Goal: Task Accomplishment & Management: Complete application form

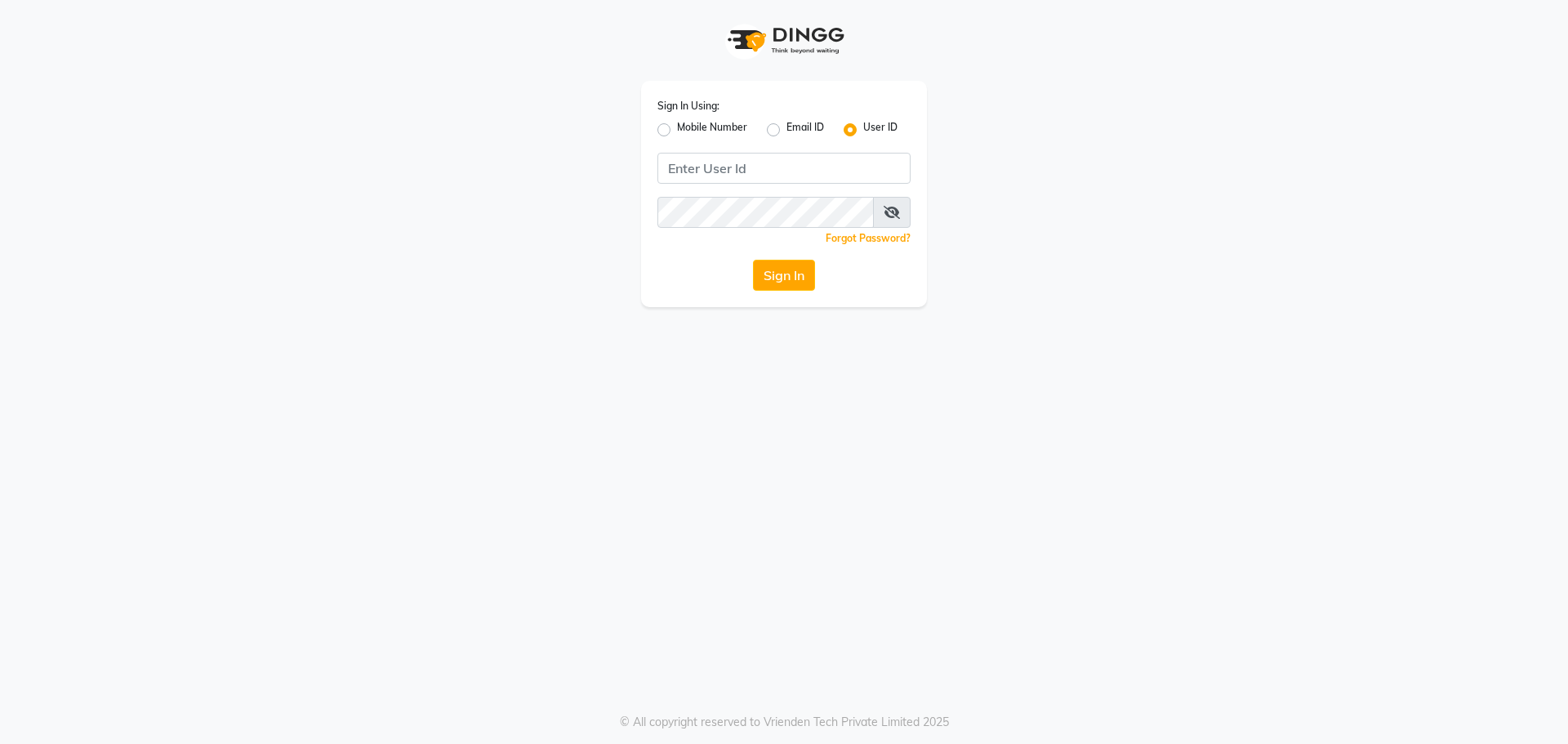
click at [677, 130] on label "Mobile Number" at bounding box center [712, 130] width 70 height 20
click at [677, 130] on input "Mobile Number" at bounding box center [682, 125] width 10 height 10
radio input "true"
radio input "false"
click at [765, 158] on input "Username" at bounding box center [811, 167] width 199 height 31
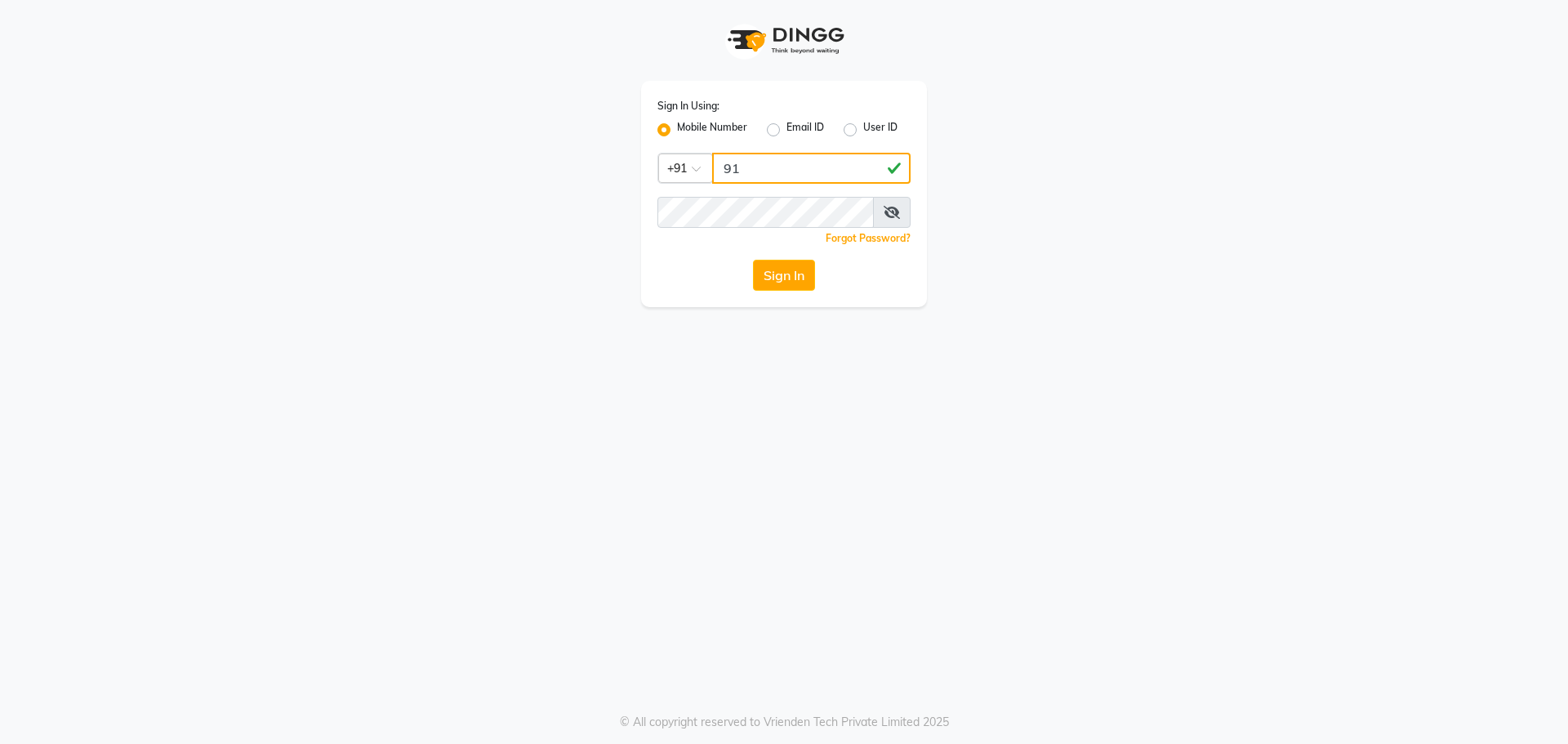
type input "9"
type input "9154979082"
click at [753, 260] on button "Sign In" at bounding box center [784, 275] width 62 height 31
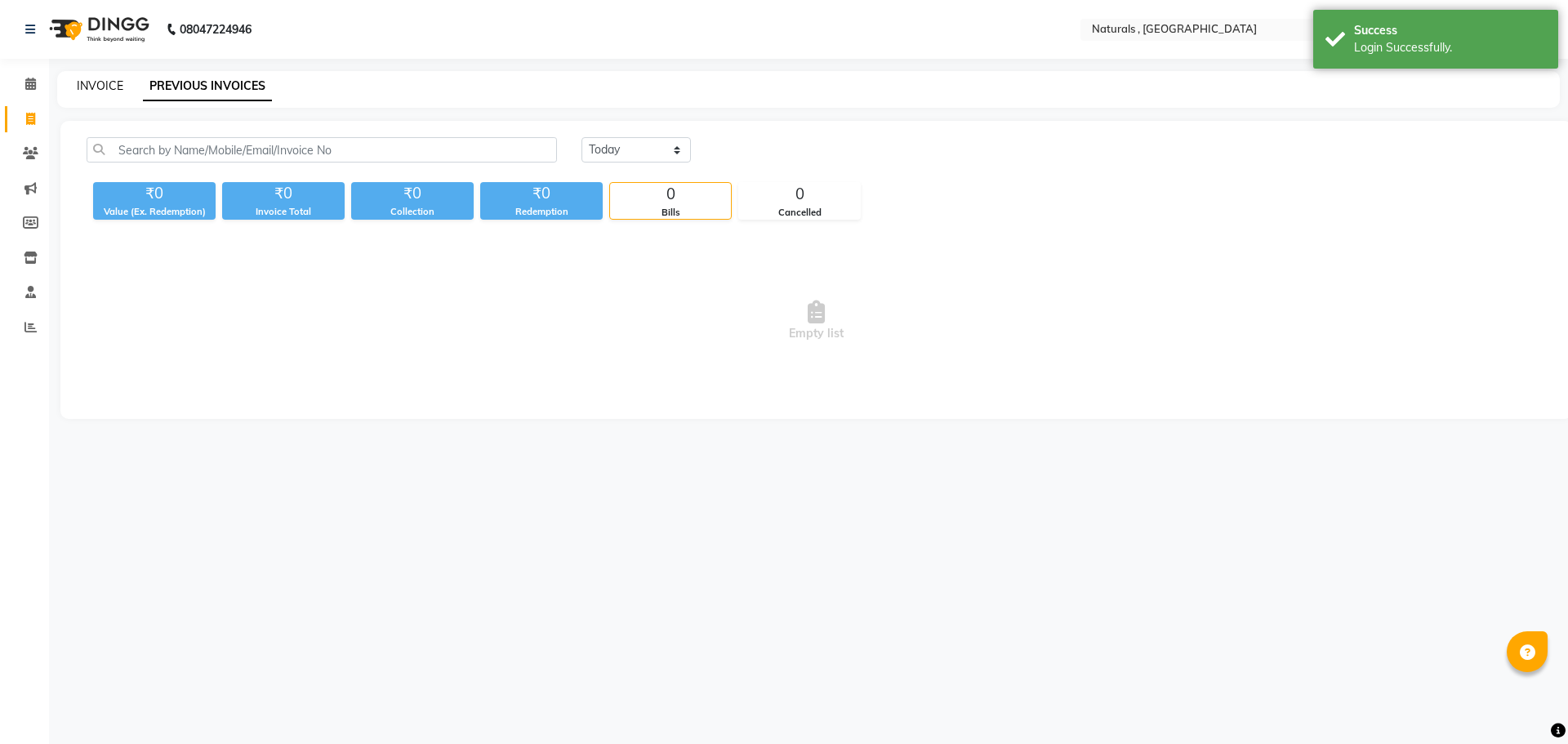
click at [80, 87] on link "INVOICE" at bounding box center [99, 86] width 46 height 15
select select "service"
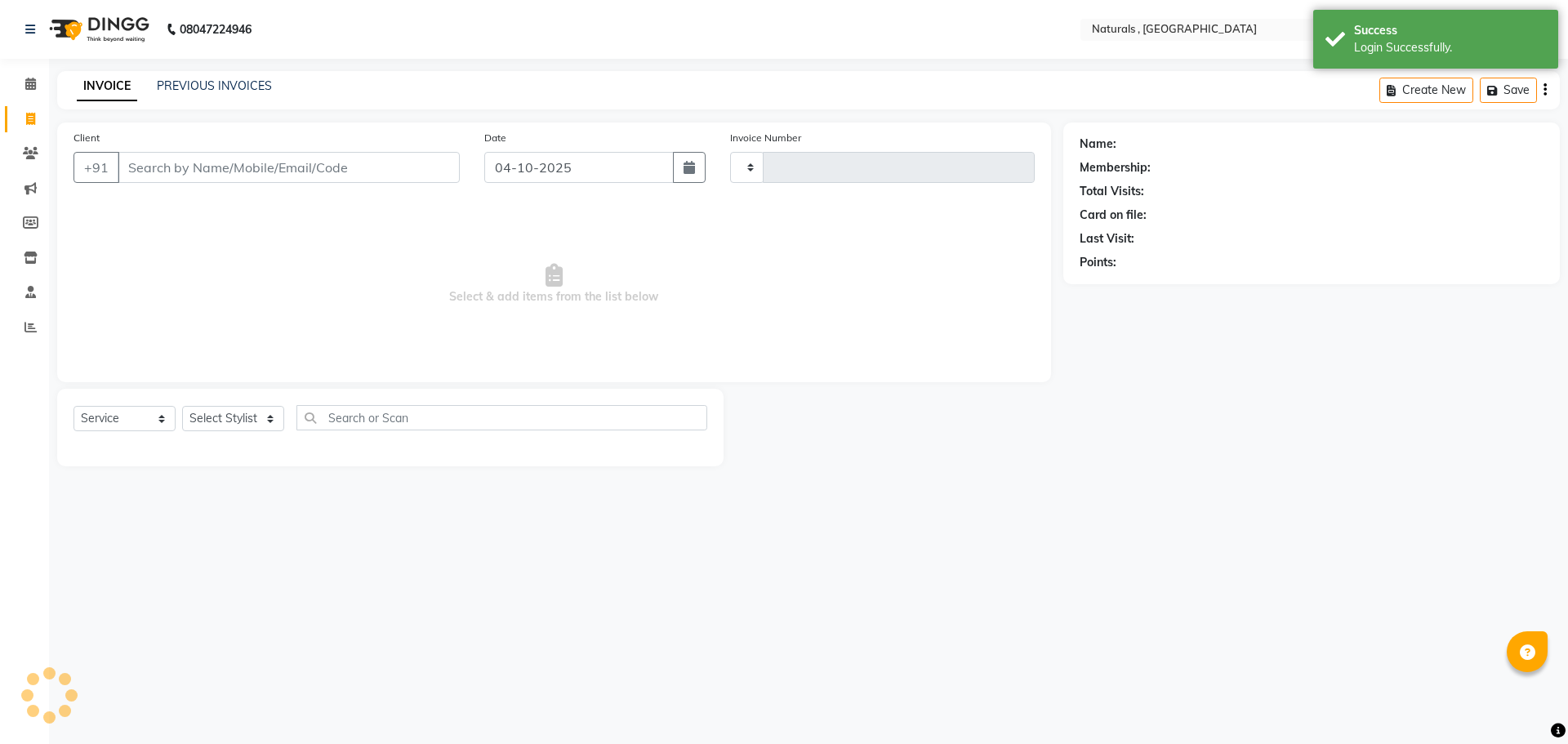
type input "4348"
select select "5818"
click at [184, 168] on input "Client" at bounding box center [288, 167] width 342 height 31
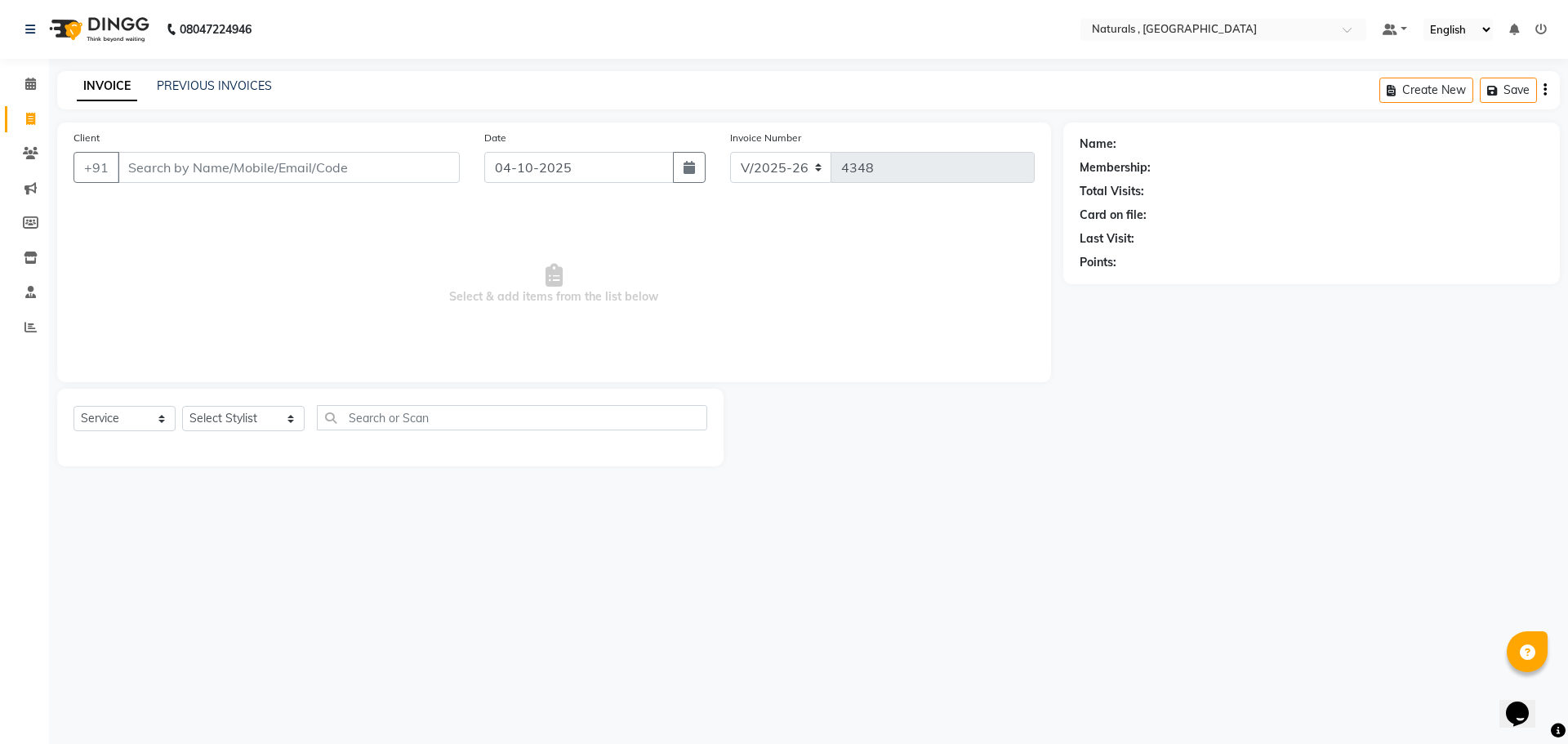
click at [179, 171] on input "Client" at bounding box center [288, 167] width 342 height 31
type input "7675921210"
click at [422, 163] on span "Add Client" at bounding box center [418, 166] width 64 height 16
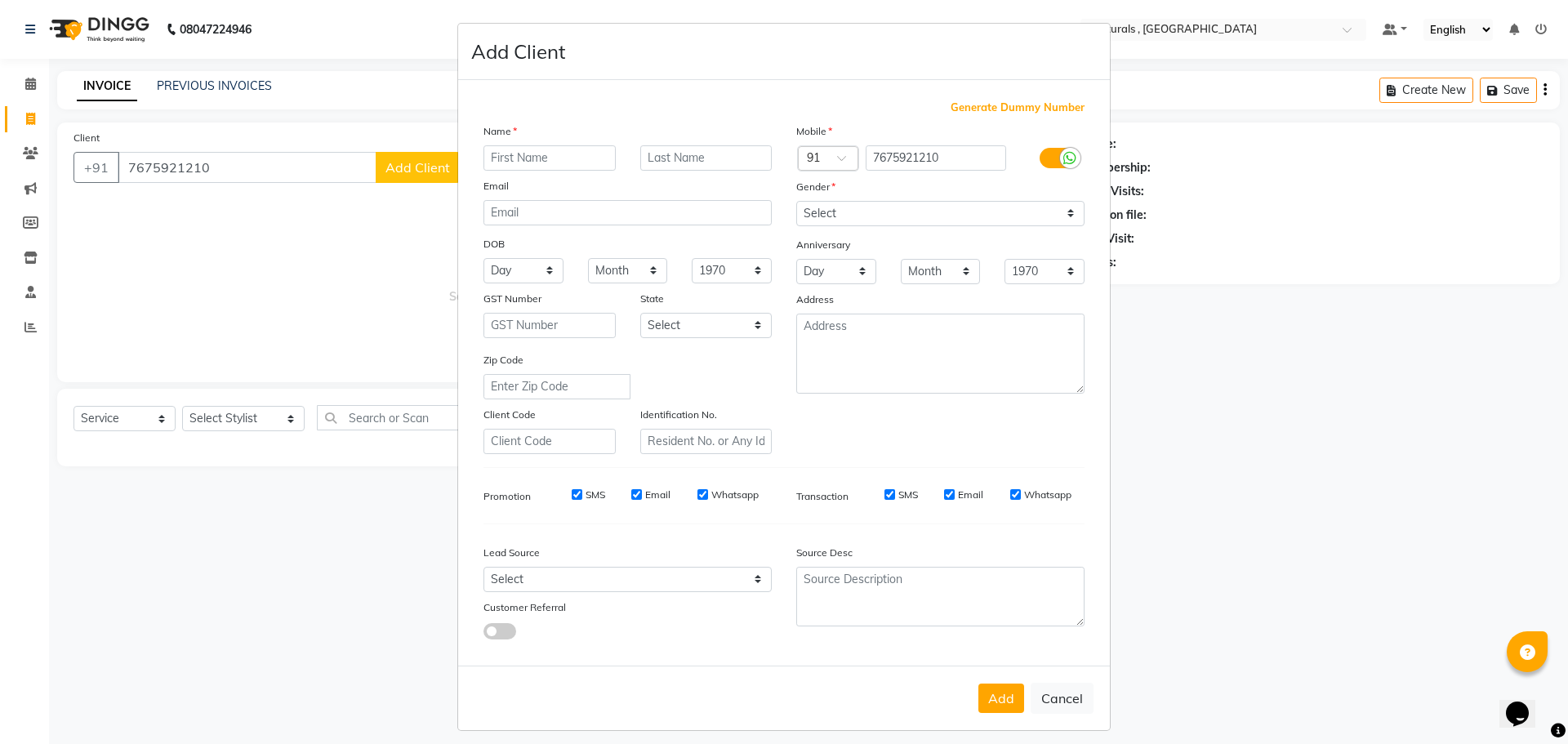
click at [522, 159] on input "text" at bounding box center [549, 158] width 132 height 26
type input "n"
type input "NAVYA"
click at [825, 207] on select "Select [DEMOGRAPHIC_DATA] [DEMOGRAPHIC_DATA] Other Prefer Not To Say" at bounding box center [940, 213] width 288 height 26
select select "other"
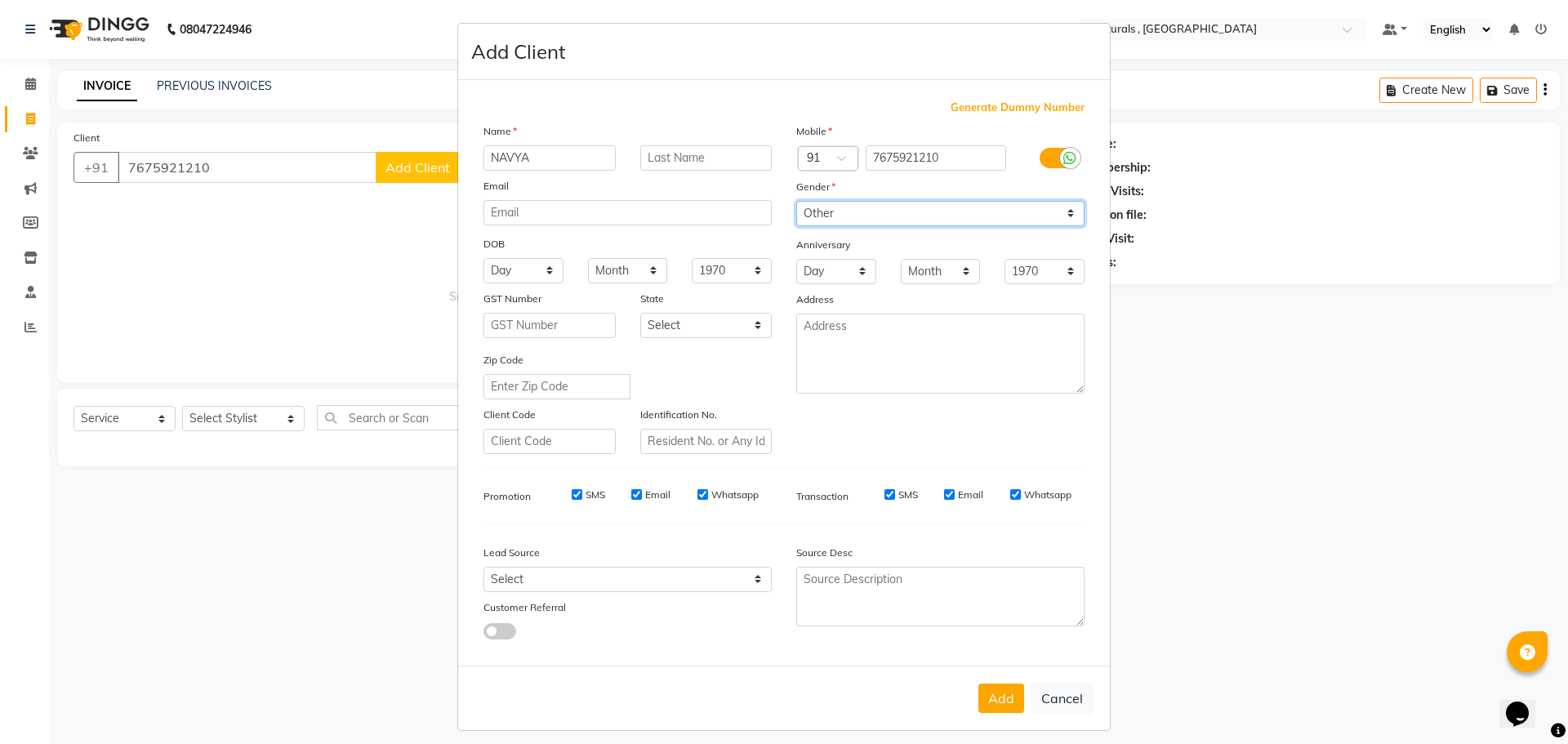
click at [796, 200] on select "Select [DEMOGRAPHIC_DATA] [DEMOGRAPHIC_DATA] Other Prefer Not To Say" at bounding box center [940, 213] width 288 height 26
click at [1002, 691] on button "Add" at bounding box center [1001, 698] width 45 height 29
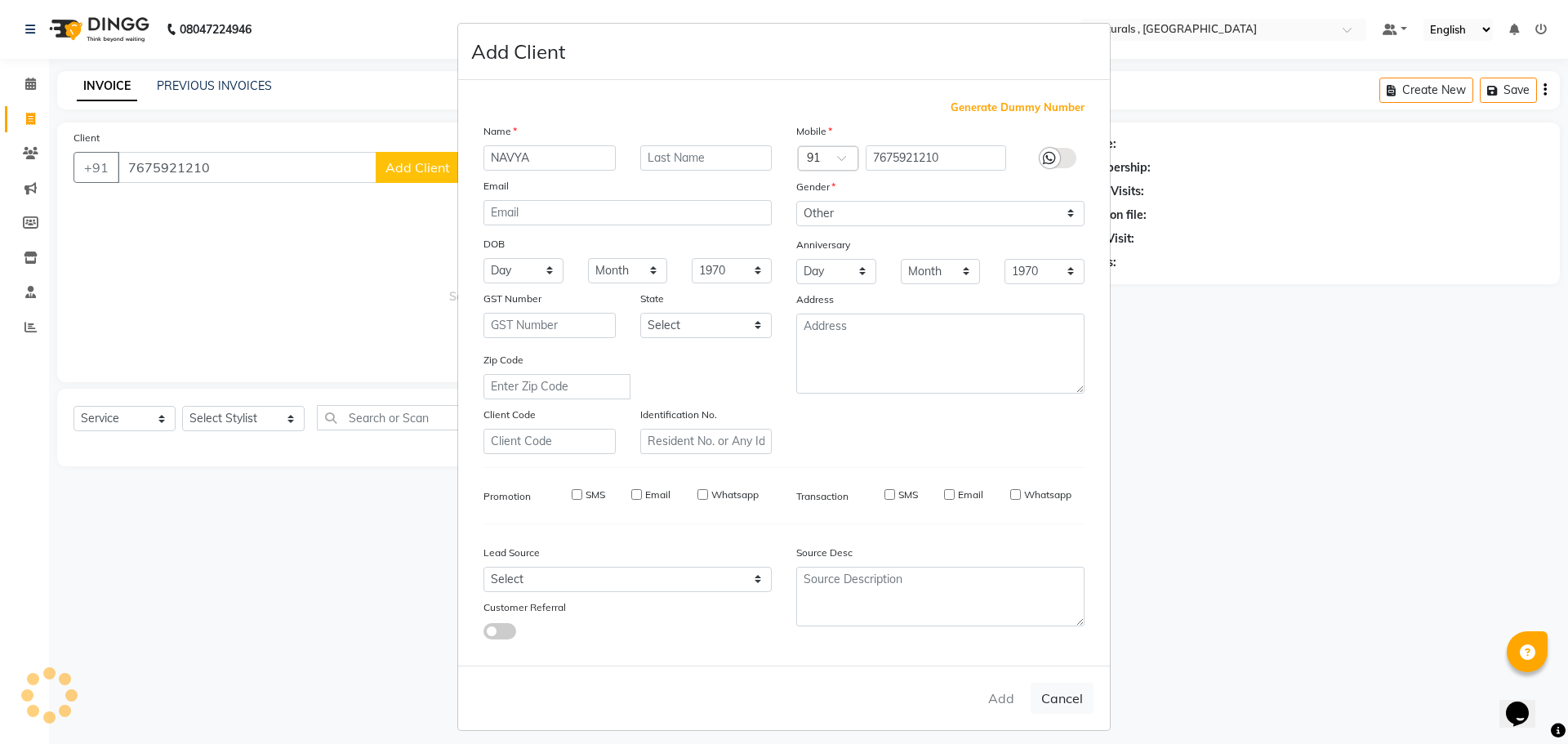
select select
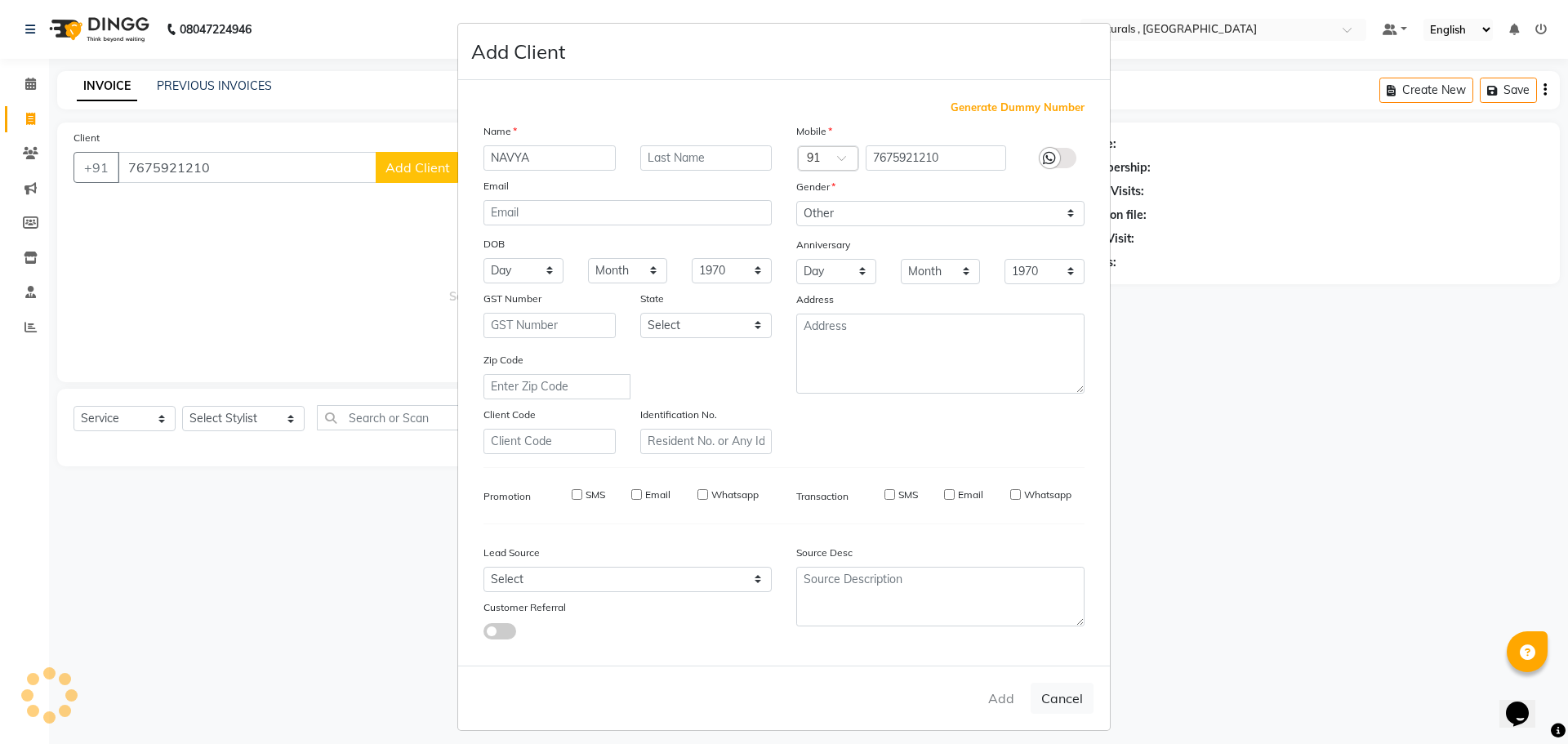
select select
checkbox input "false"
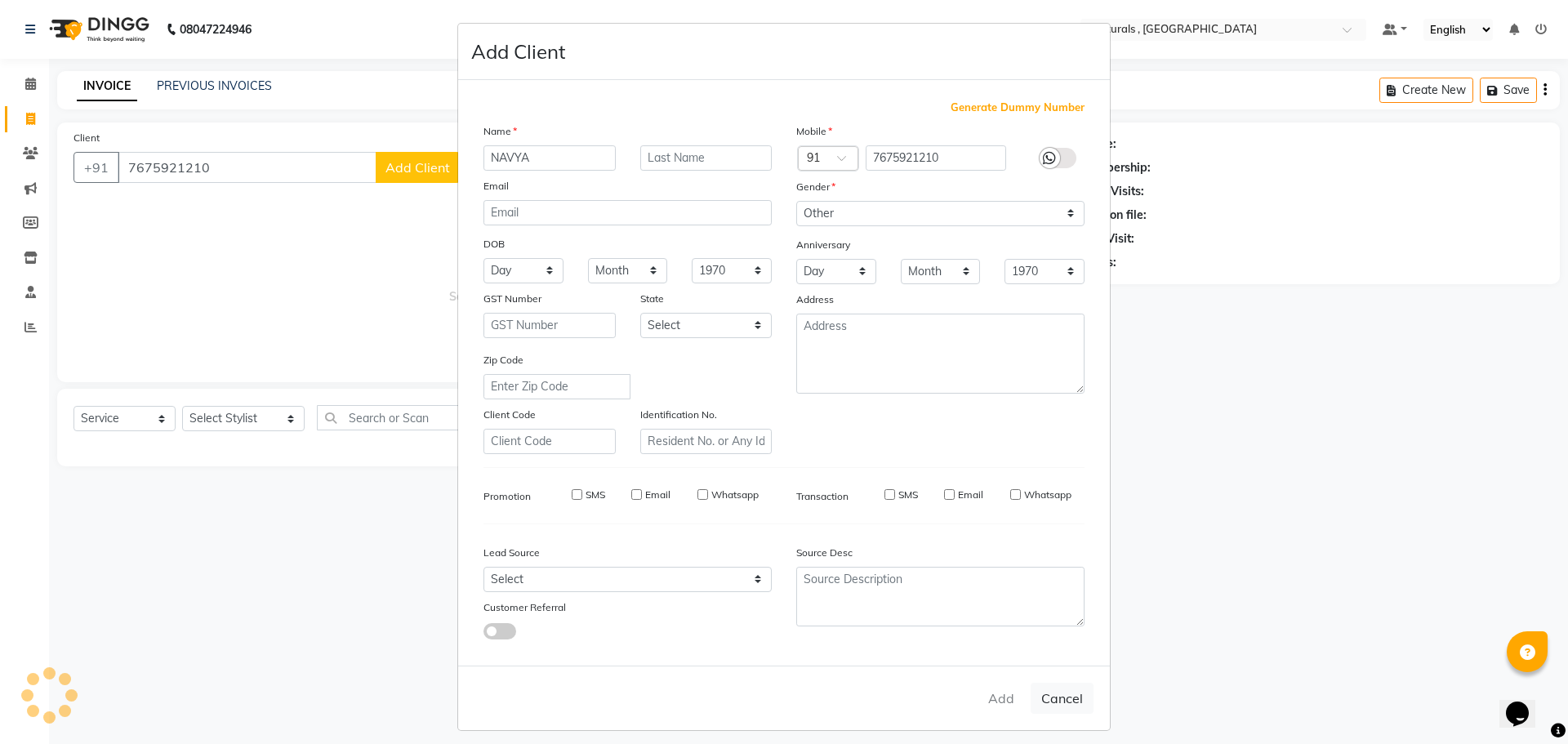
checkbox input "false"
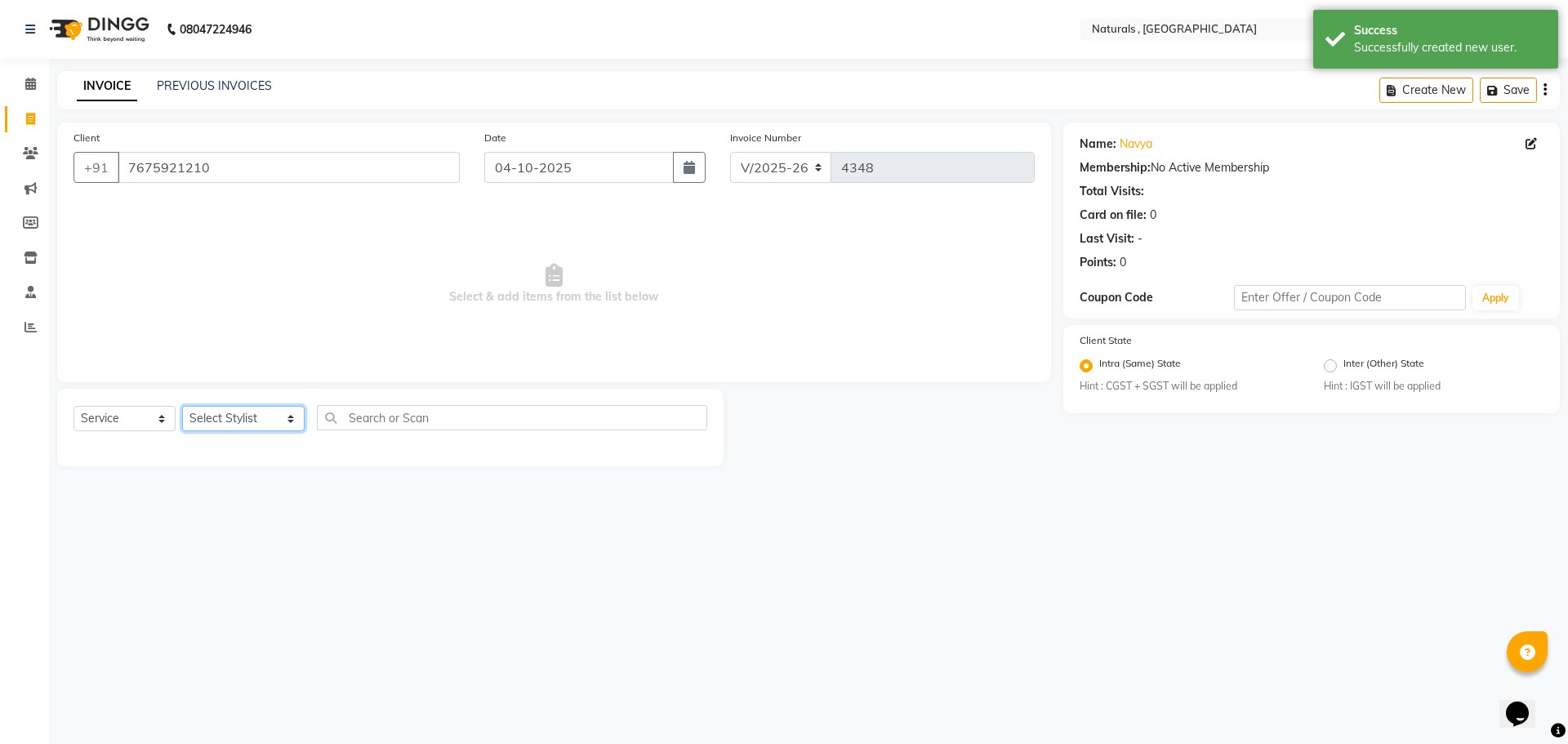
click at [254, 424] on select "Select Stylist ASFIYA (L-3) BHAGYA SHREE GM [PERSON_NAME] (L-2) [PERSON_NAME] (…" at bounding box center [244, 418] width 123 height 26
select select "86727"
click at [183, 406] on select "Select Stylist ASFIYA (L-3) BHAGYA SHREE GM [PERSON_NAME] (L-2) [PERSON_NAME] (…" at bounding box center [244, 418] width 123 height 26
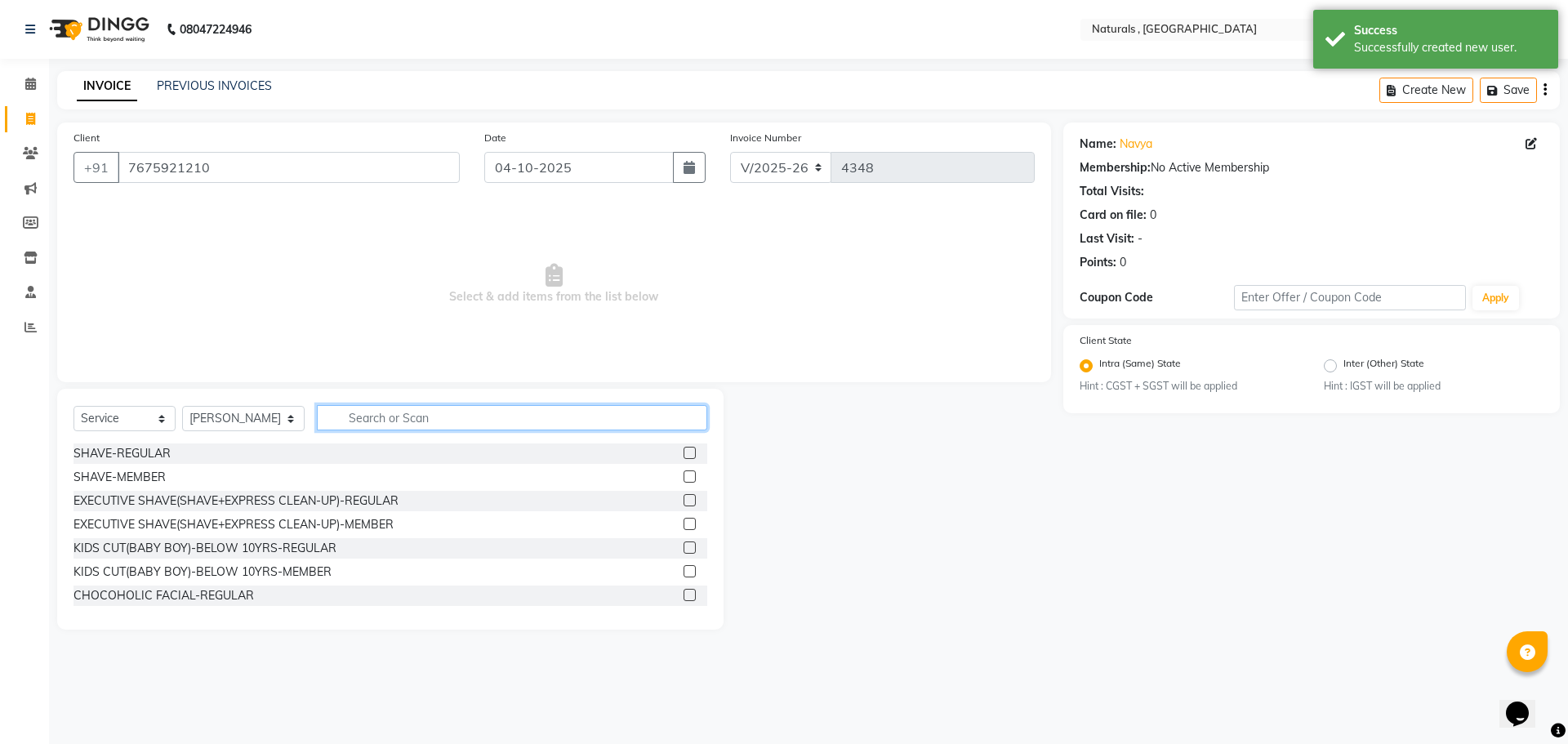
click at [379, 425] on input "text" at bounding box center [513, 417] width 392 height 26
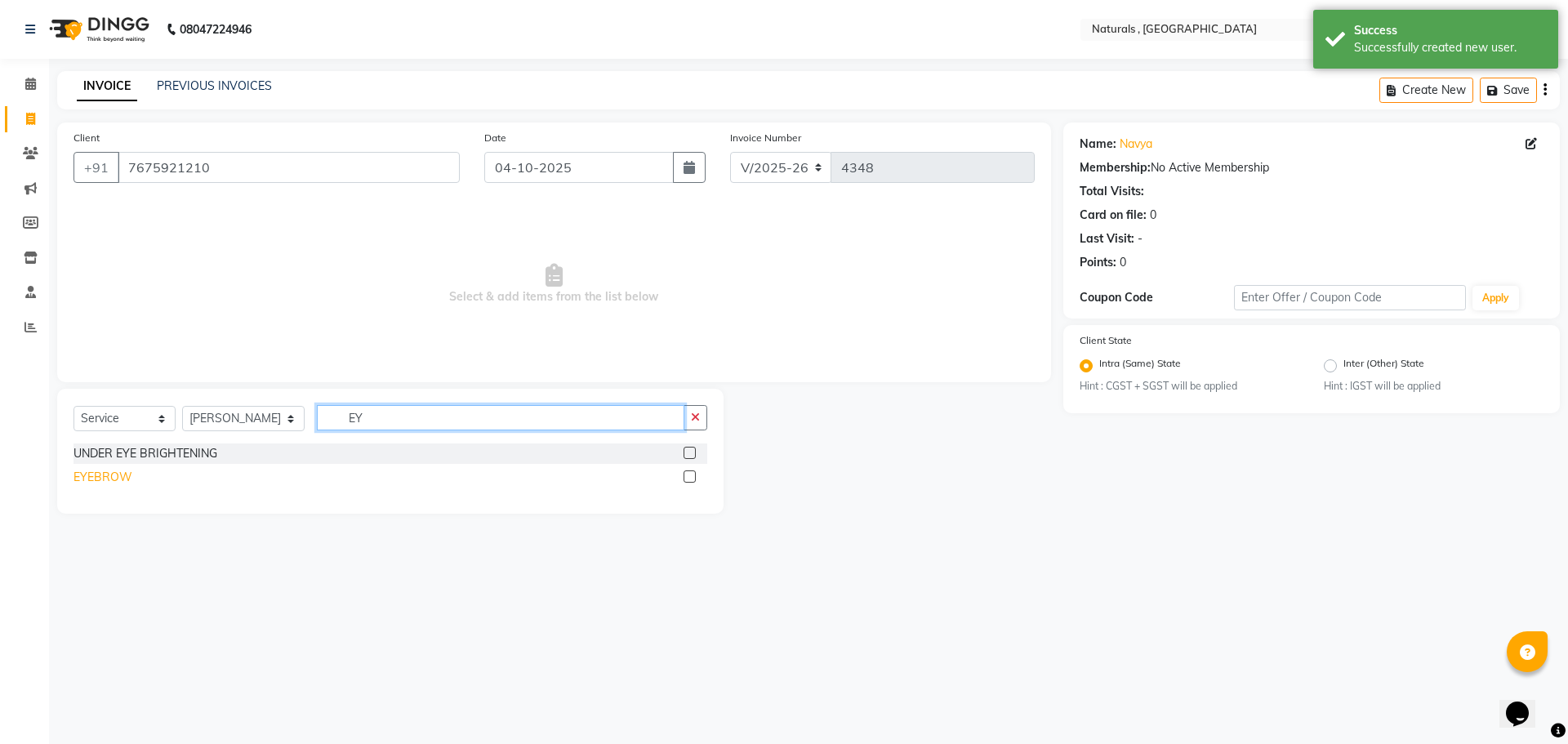
type input "EY"
click at [87, 472] on div "EYEBROW" at bounding box center [103, 477] width 59 height 17
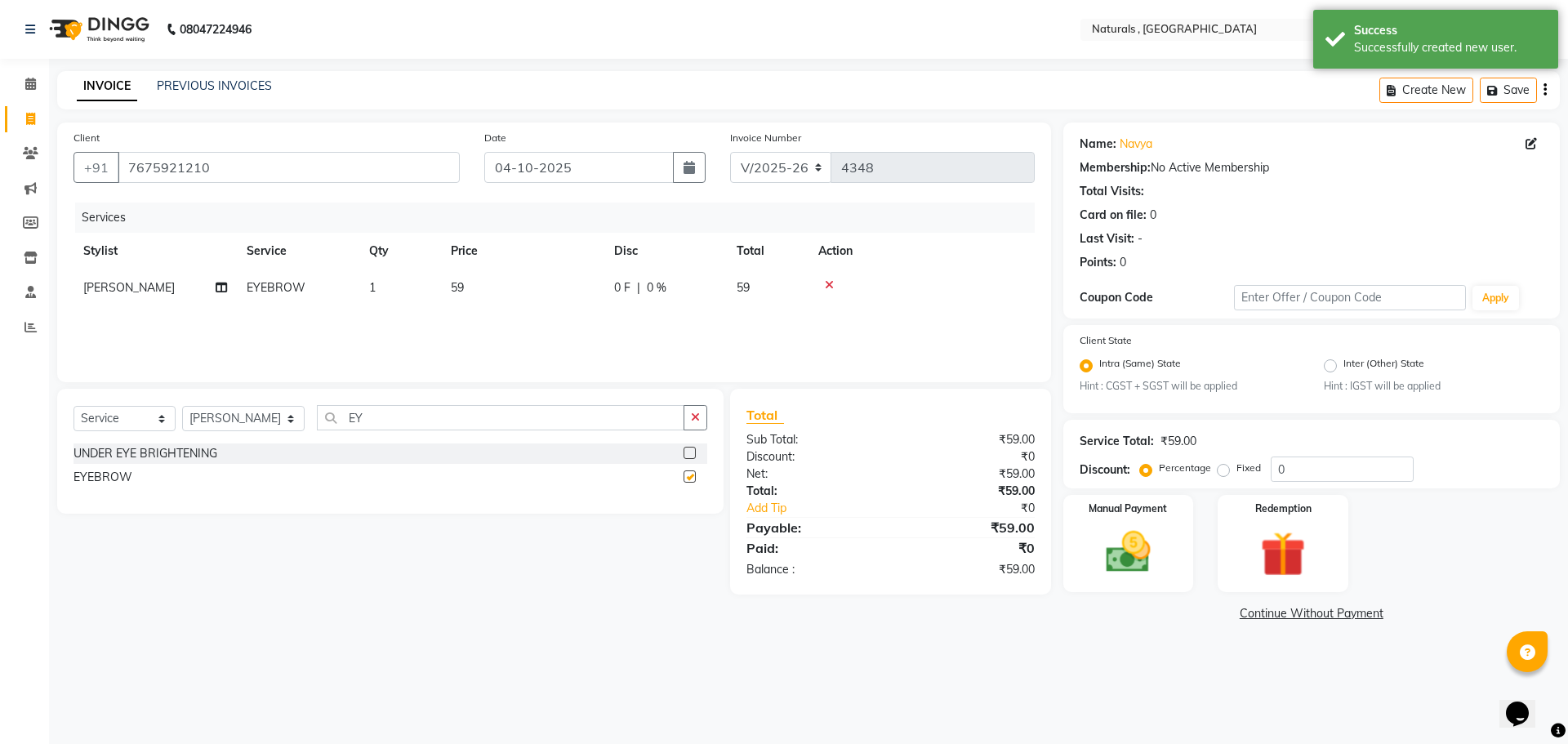
checkbox input "false"
click at [376, 418] on input "EY" at bounding box center [500, 417] width 368 height 26
type input "FULL FAC"
click at [195, 452] on div "FULL FACE THREADING" at bounding box center [138, 454] width 129 height 17
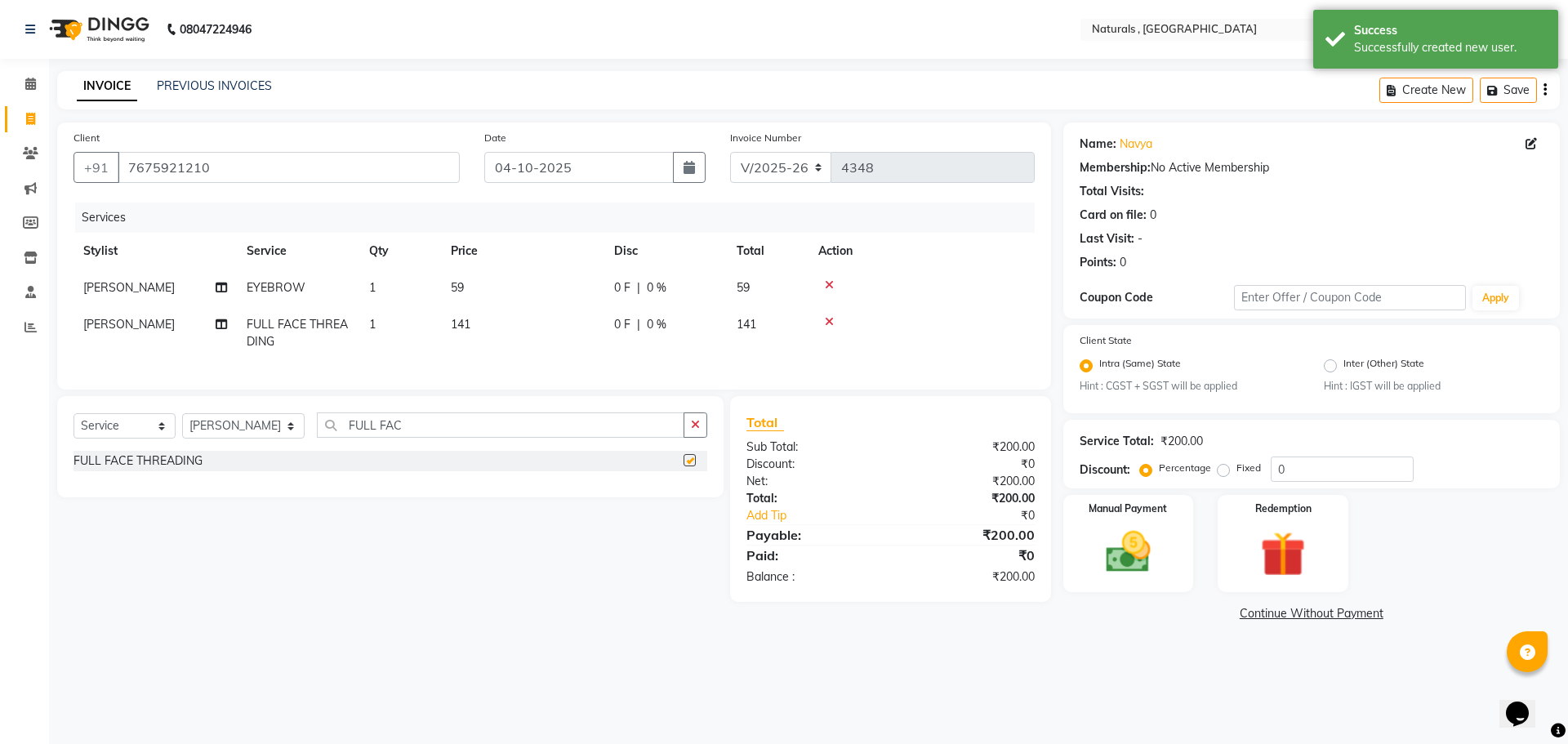
checkbox input "false"
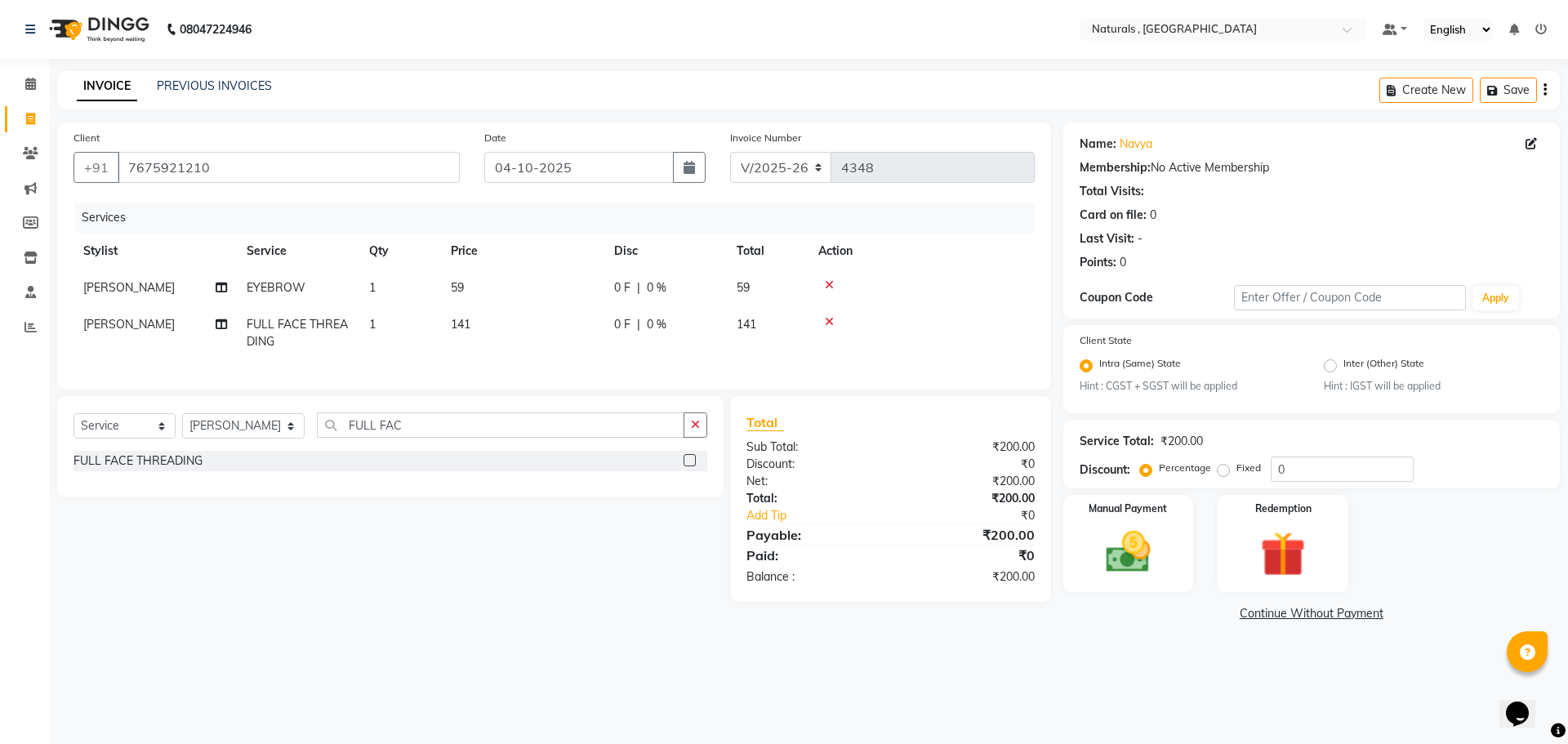
click at [470, 289] on td "59" at bounding box center [522, 287] width 164 height 37
select select "86727"
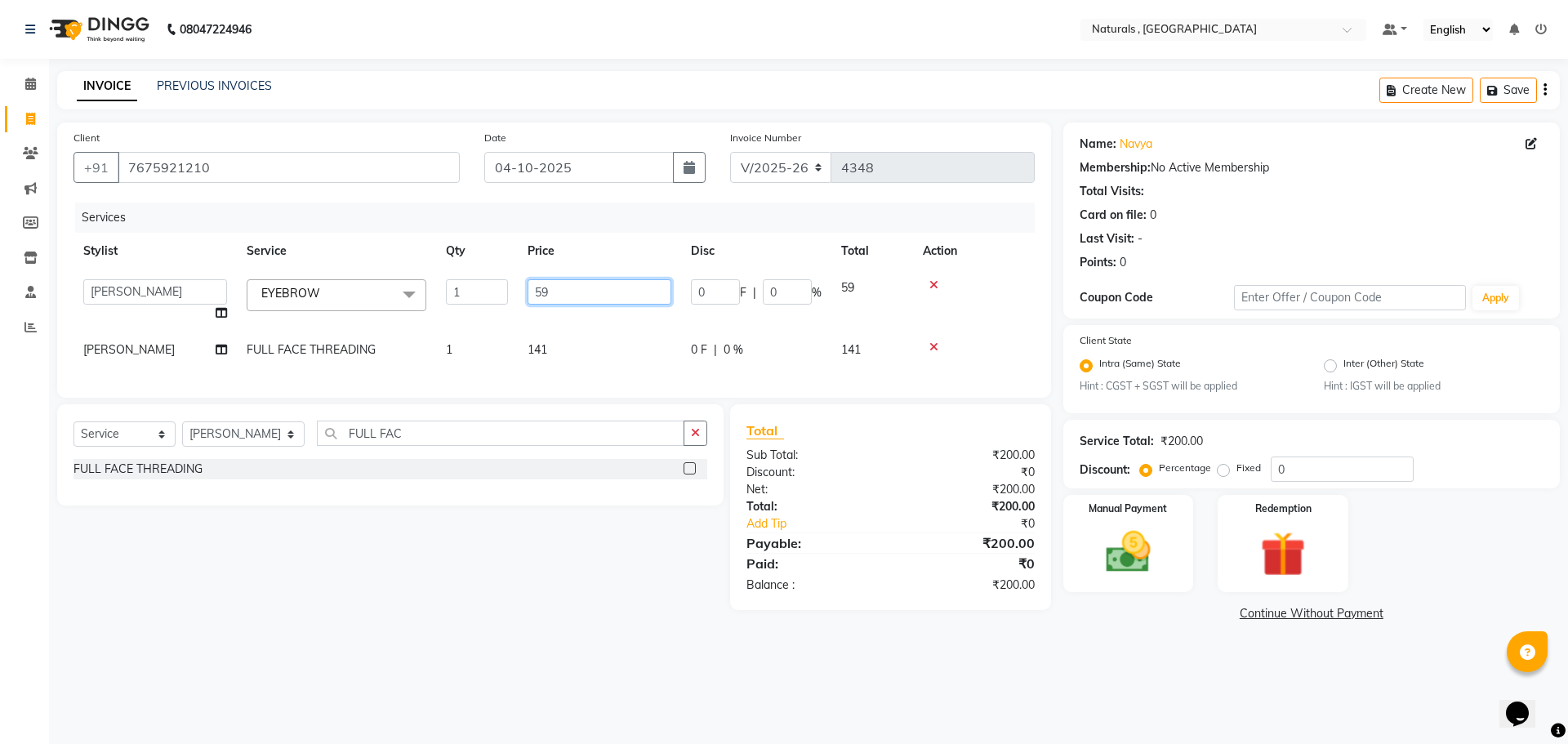
click at [584, 296] on input "59" at bounding box center [600, 291] width 144 height 26
type input "5"
type input "70"
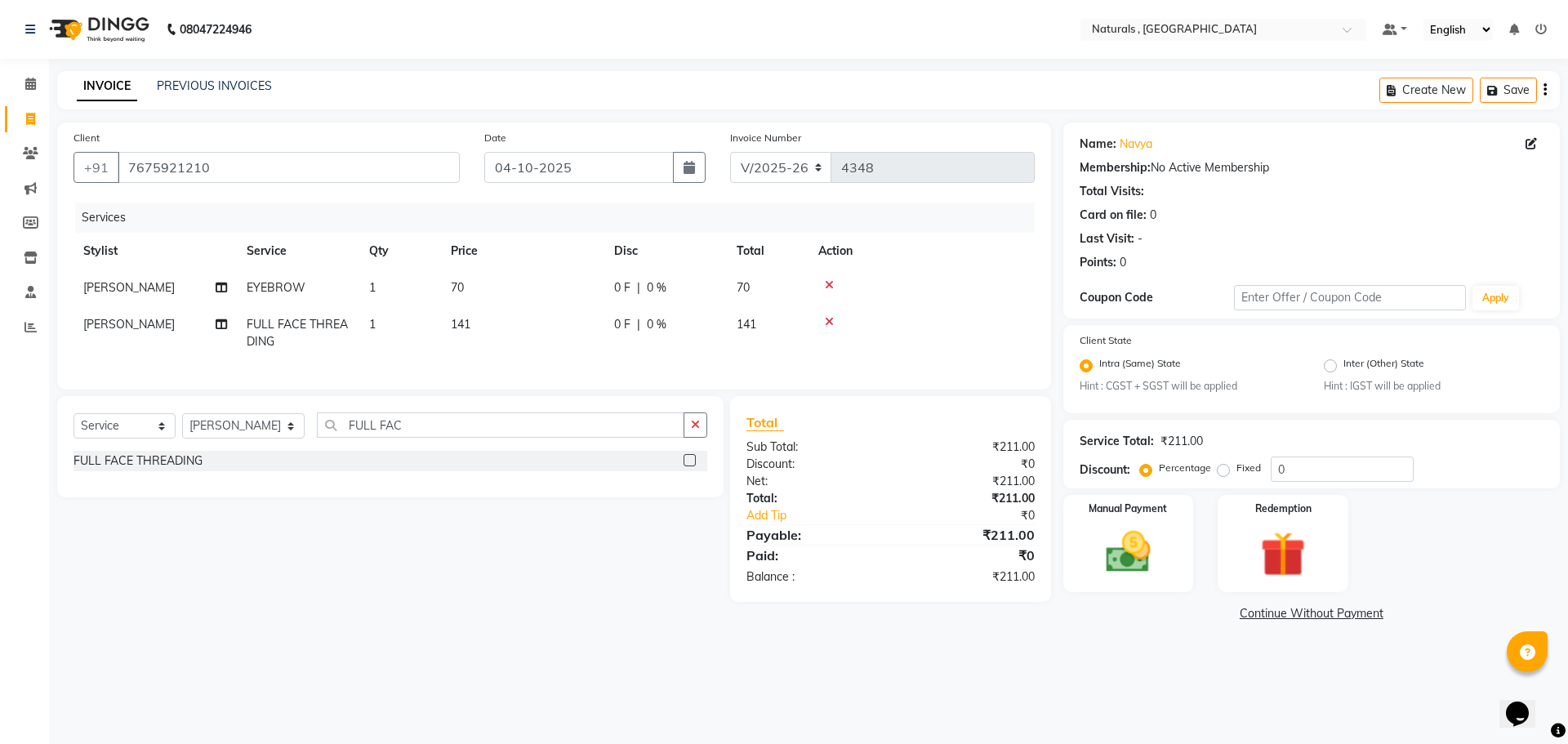
click at [1107, 673] on div "08047224946 Select Location × Naturals , Vijay Nagar Colony Default Panel My Pa…" at bounding box center [784, 372] width 1568 height 744
click at [1126, 561] on img at bounding box center [1128, 552] width 76 height 54
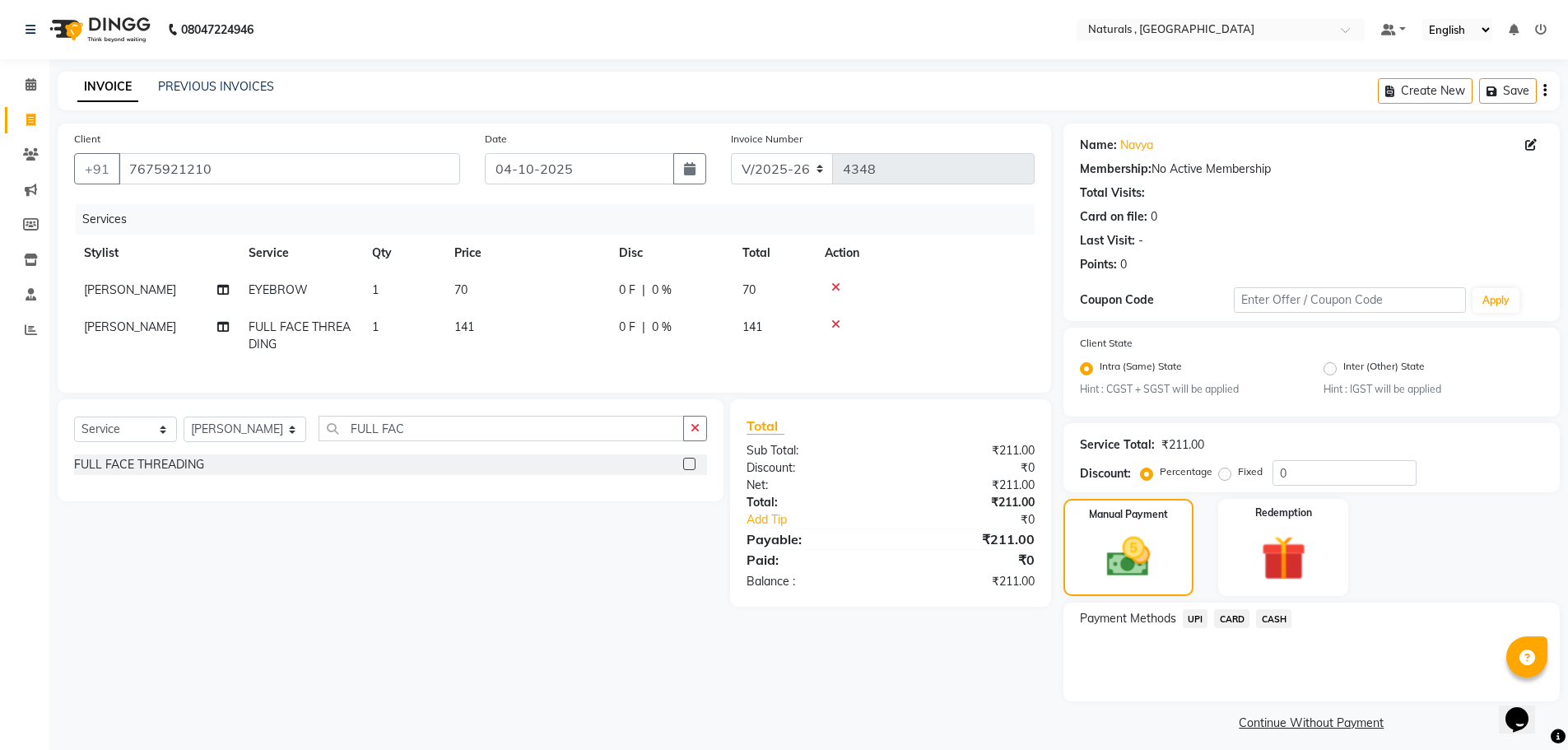
click at [1197, 618] on span "UPI" at bounding box center [1195, 618] width 26 height 19
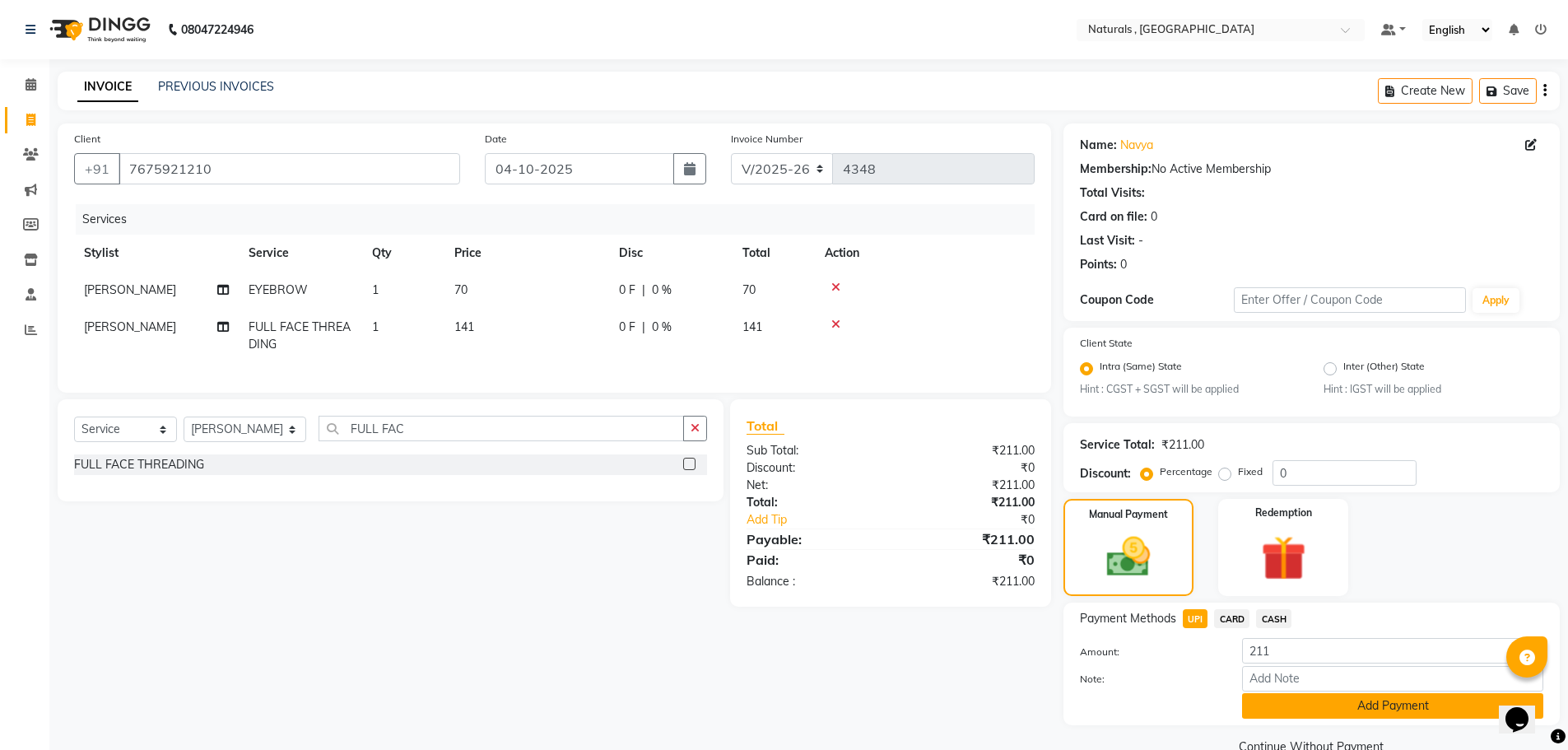
click at [1324, 706] on button "Add Payment" at bounding box center [1393, 705] width 301 height 26
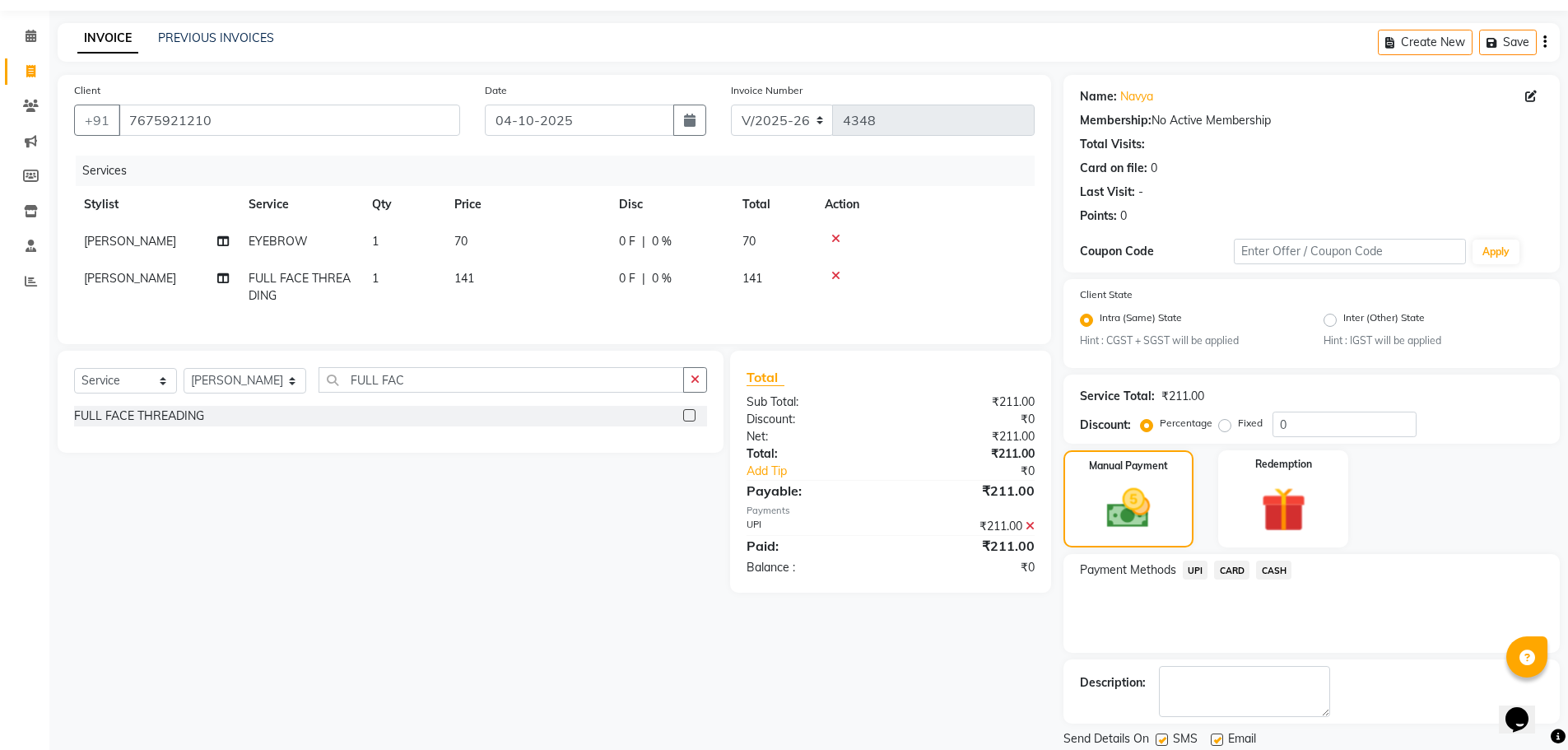
scroll to position [103, 0]
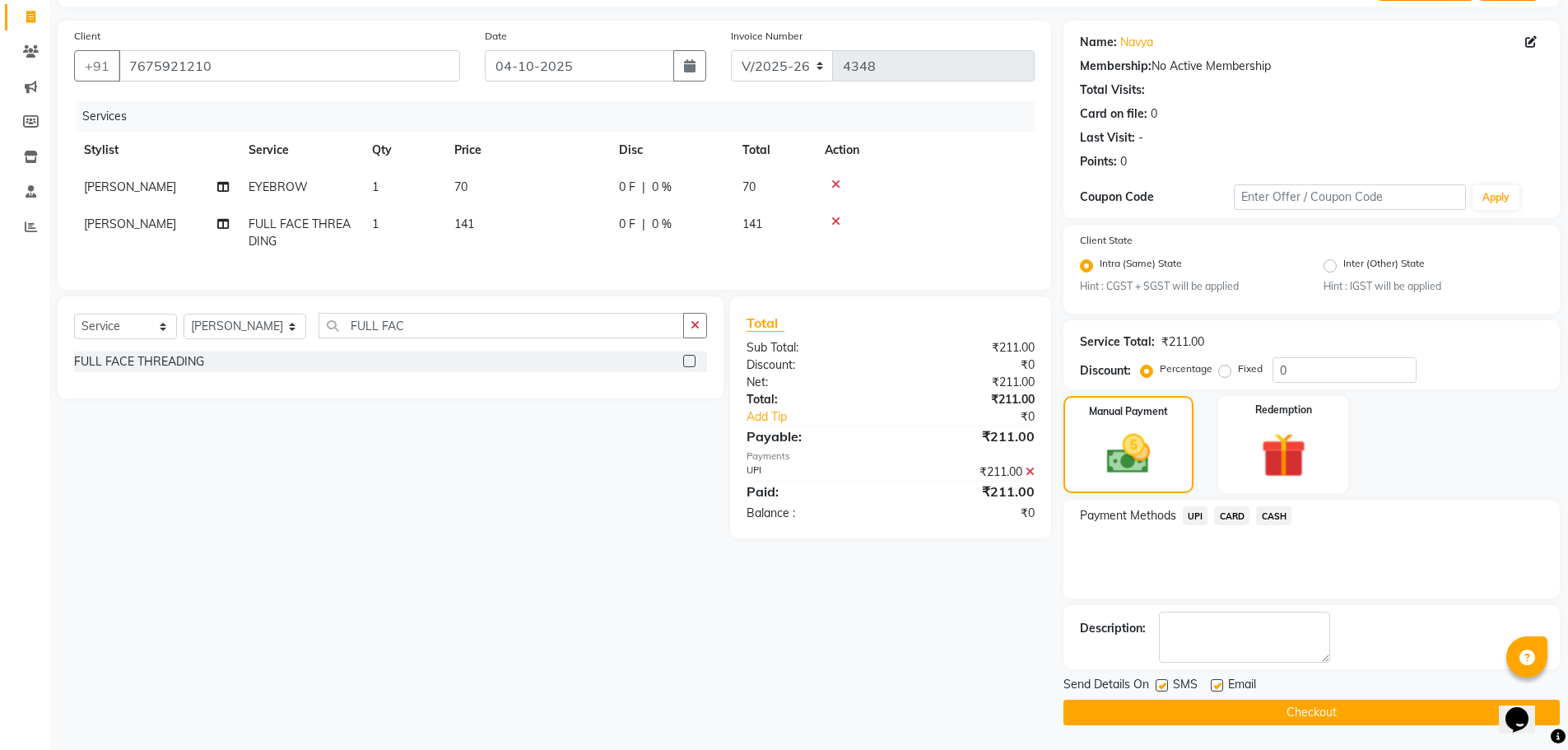
click at [1324, 708] on button "Checkout" at bounding box center [1312, 712] width 497 height 26
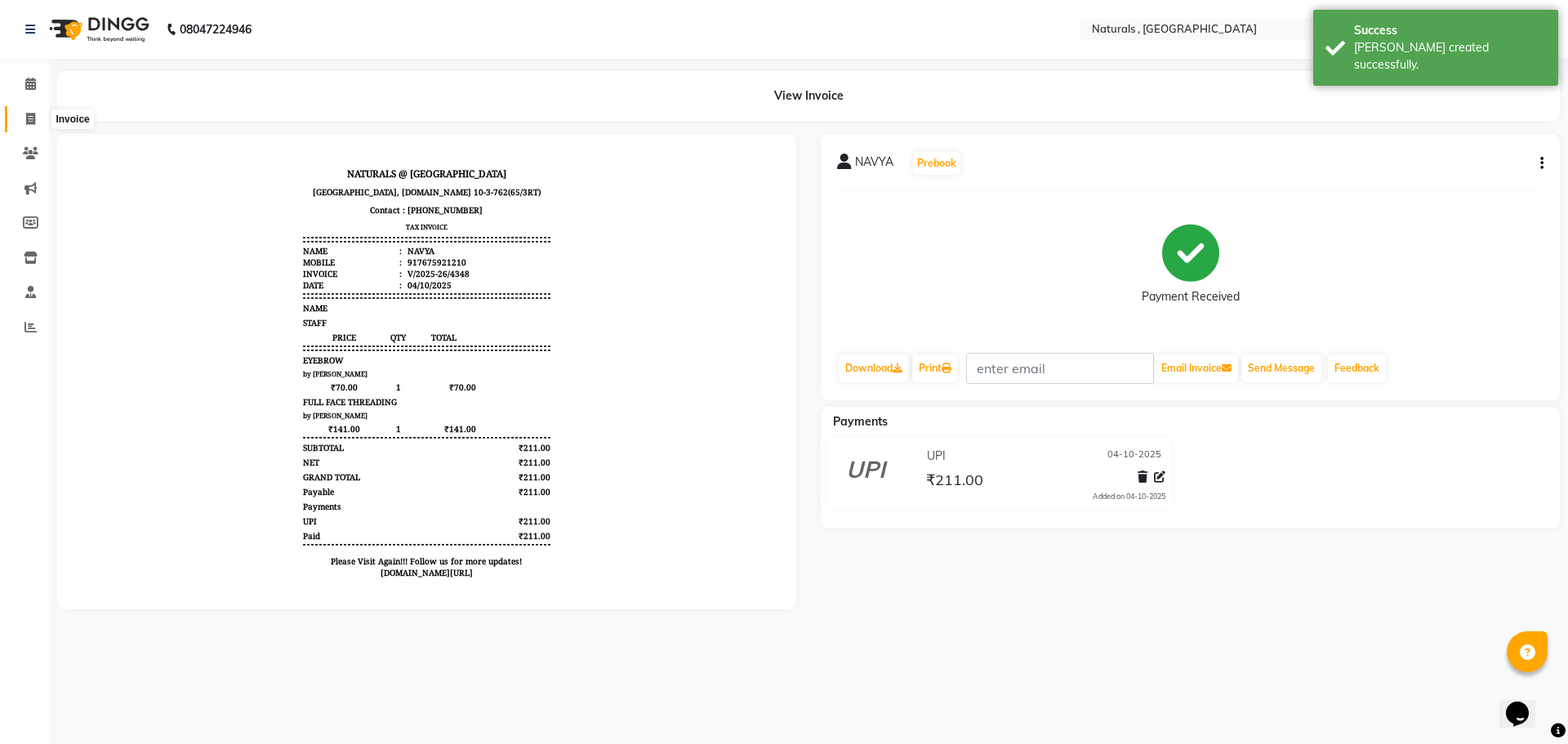
click at [33, 116] on icon at bounding box center [30, 118] width 9 height 12
select select "service"
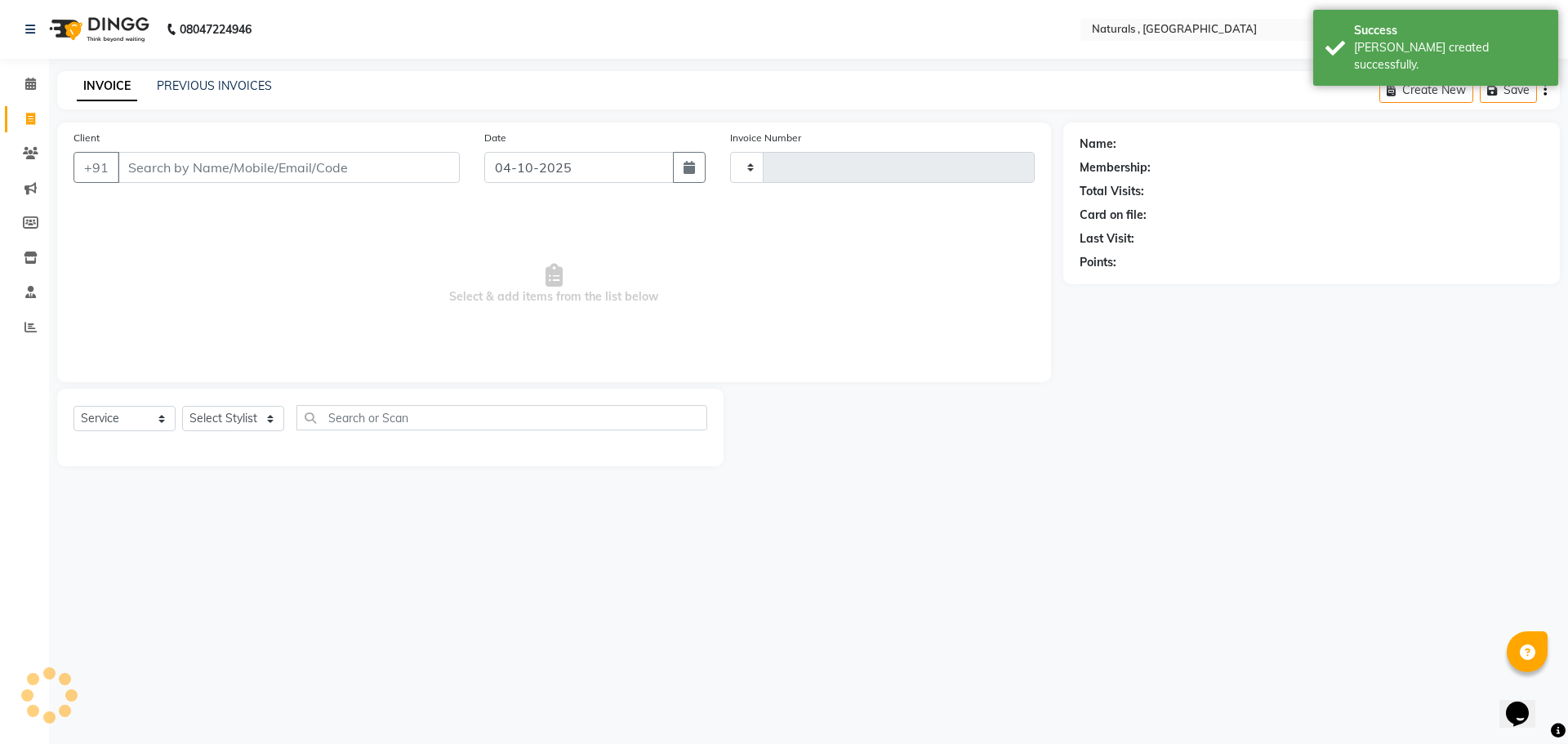
click at [200, 173] on input "Client" at bounding box center [288, 167] width 342 height 31
type input "4349"
select select "5818"
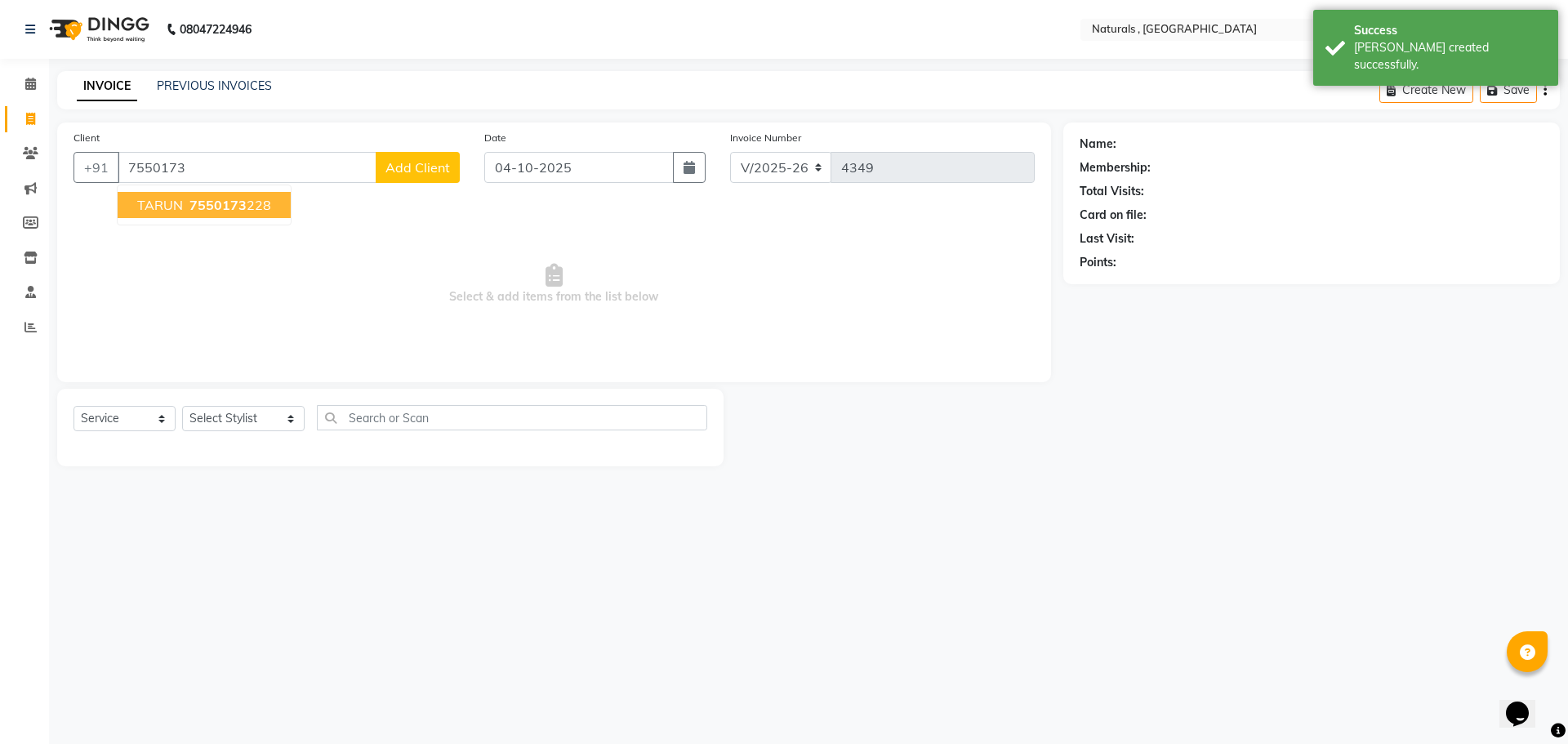
click at [213, 207] on span "7550173" at bounding box center [218, 204] width 57 height 16
type input "7550173228"
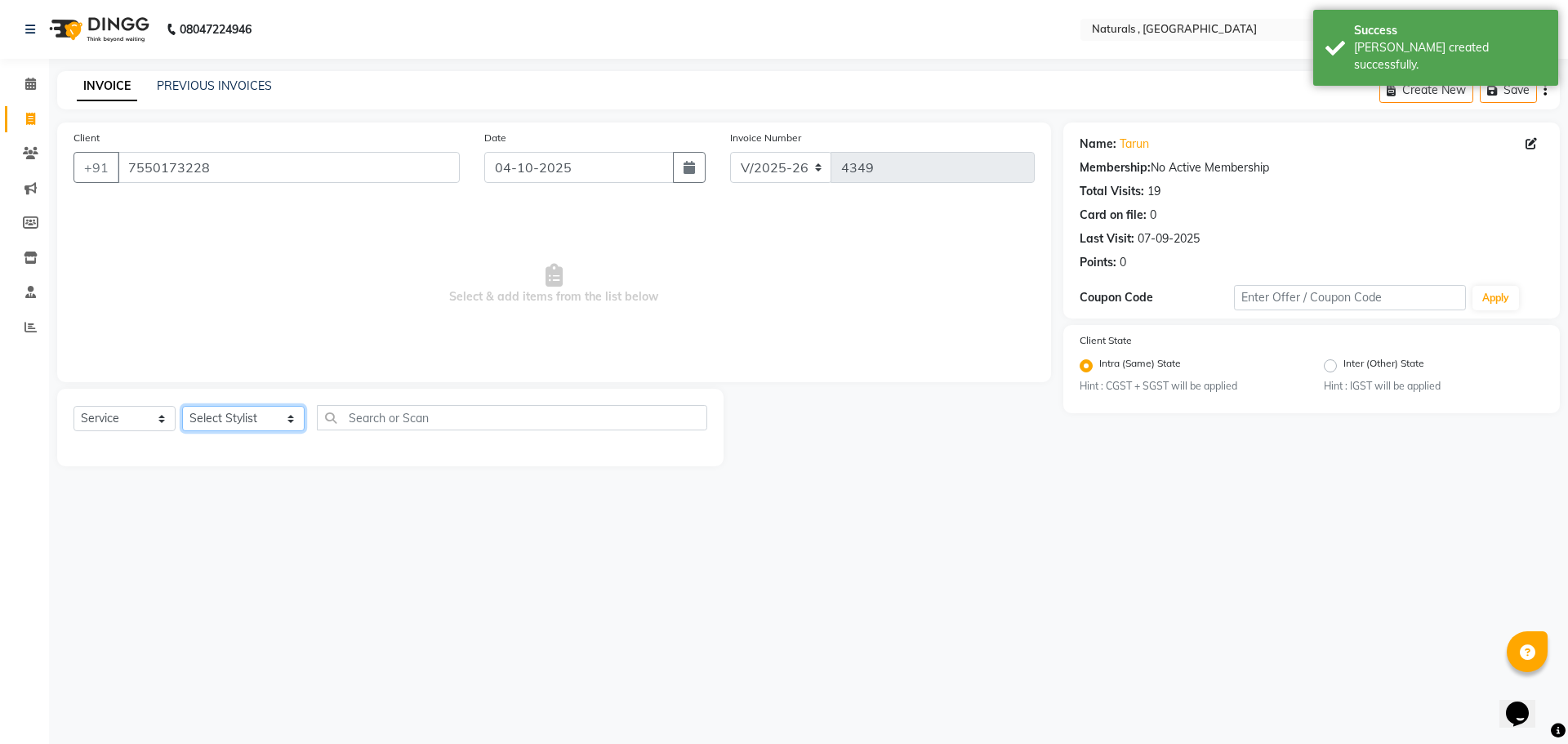
drag, startPoint x: 252, startPoint y: 428, endPoint x: 249, endPoint y: 416, distance: 12.4
click at [250, 424] on select "Select Stylist ASFIYA (L-3) BHAGYA SHREE GM [PERSON_NAME] (L-2) [PERSON_NAME] (…" at bounding box center [244, 418] width 123 height 26
select select "78703"
click at [183, 406] on select "Select Stylist ASFIYA (L-3) BHAGYA SHREE GM [PERSON_NAME] (L-2) [PERSON_NAME] (…" at bounding box center [244, 418] width 123 height 26
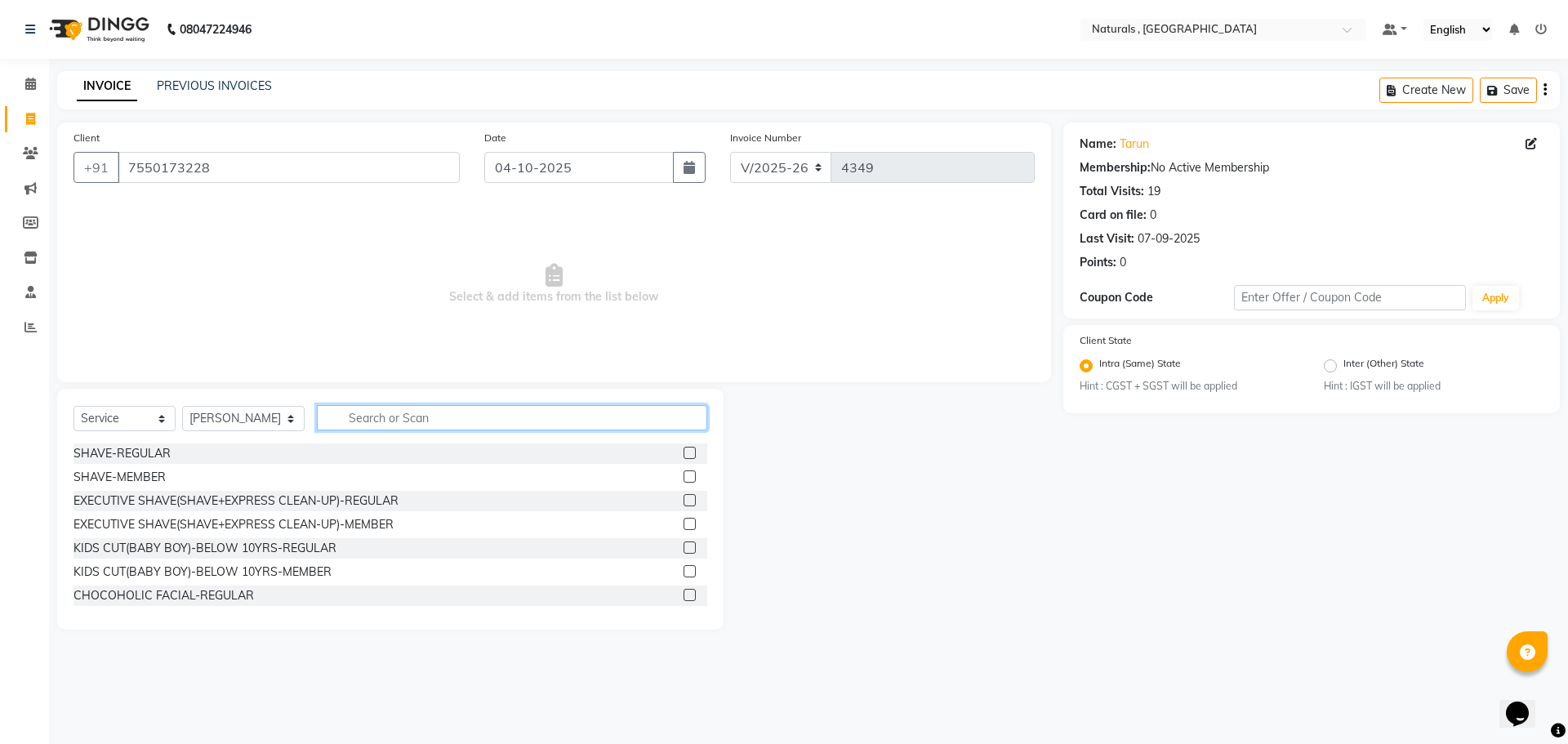
click at [356, 414] on input "text" at bounding box center [513, 417] width 392 height 26
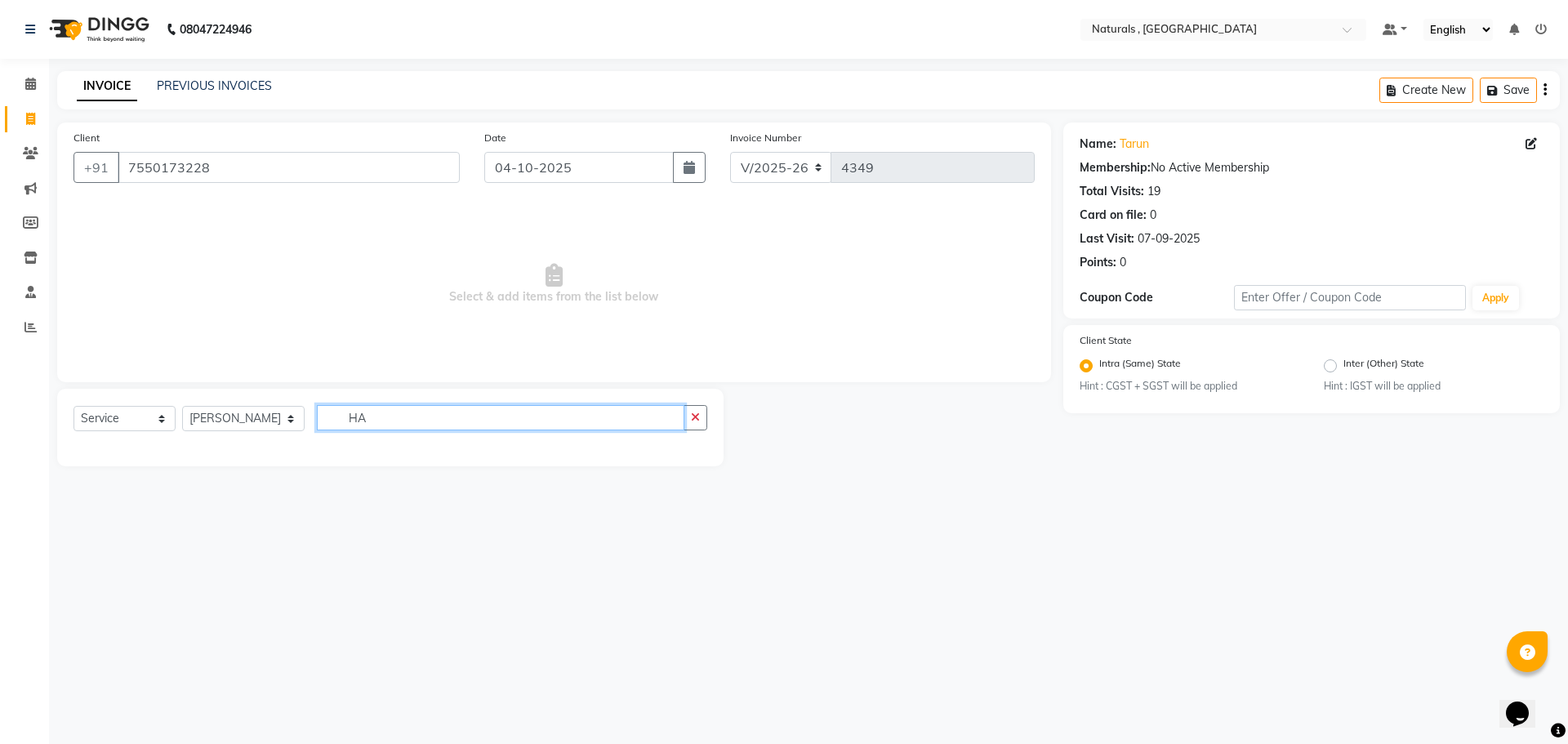
type input "H"
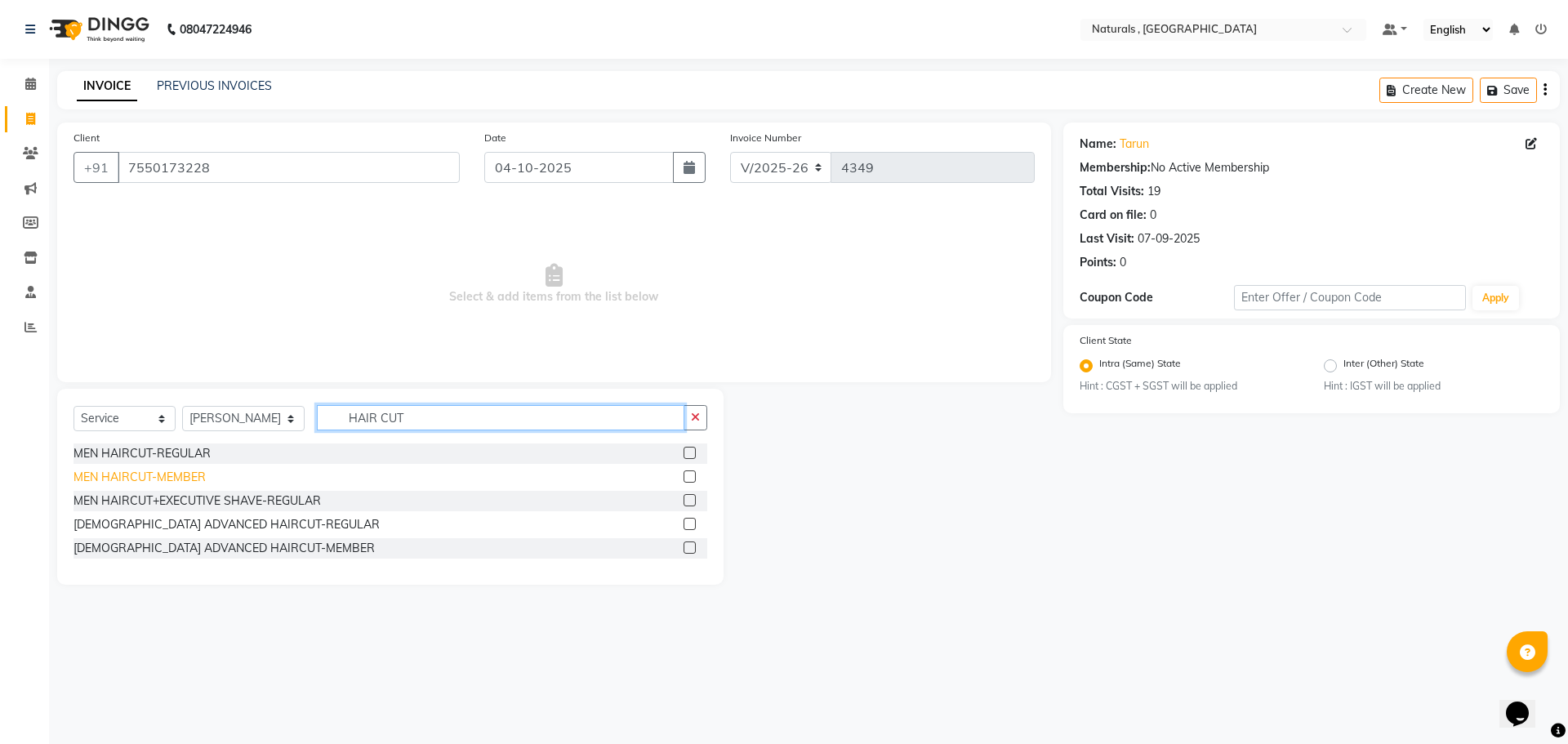
type input "HAIR CUT"
click at [177, 479] on div "MEN HAIRCUT-MEMBER" at bounding box center [140, 477] width 132 height 17
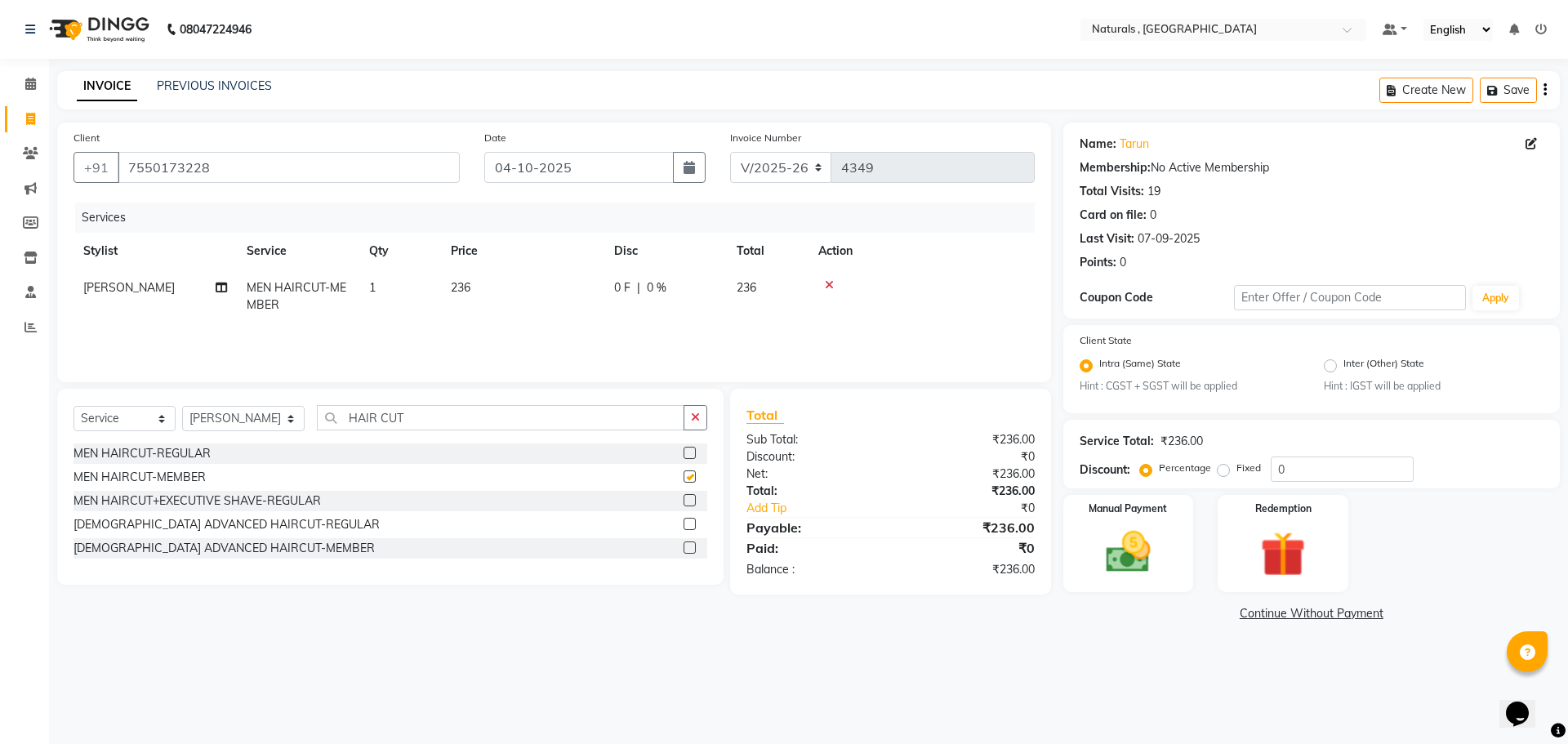
checkbox input "false"
click at [427, 421] on input "HAIR CUT" at bounding box center [500, 417] width 368 height 26
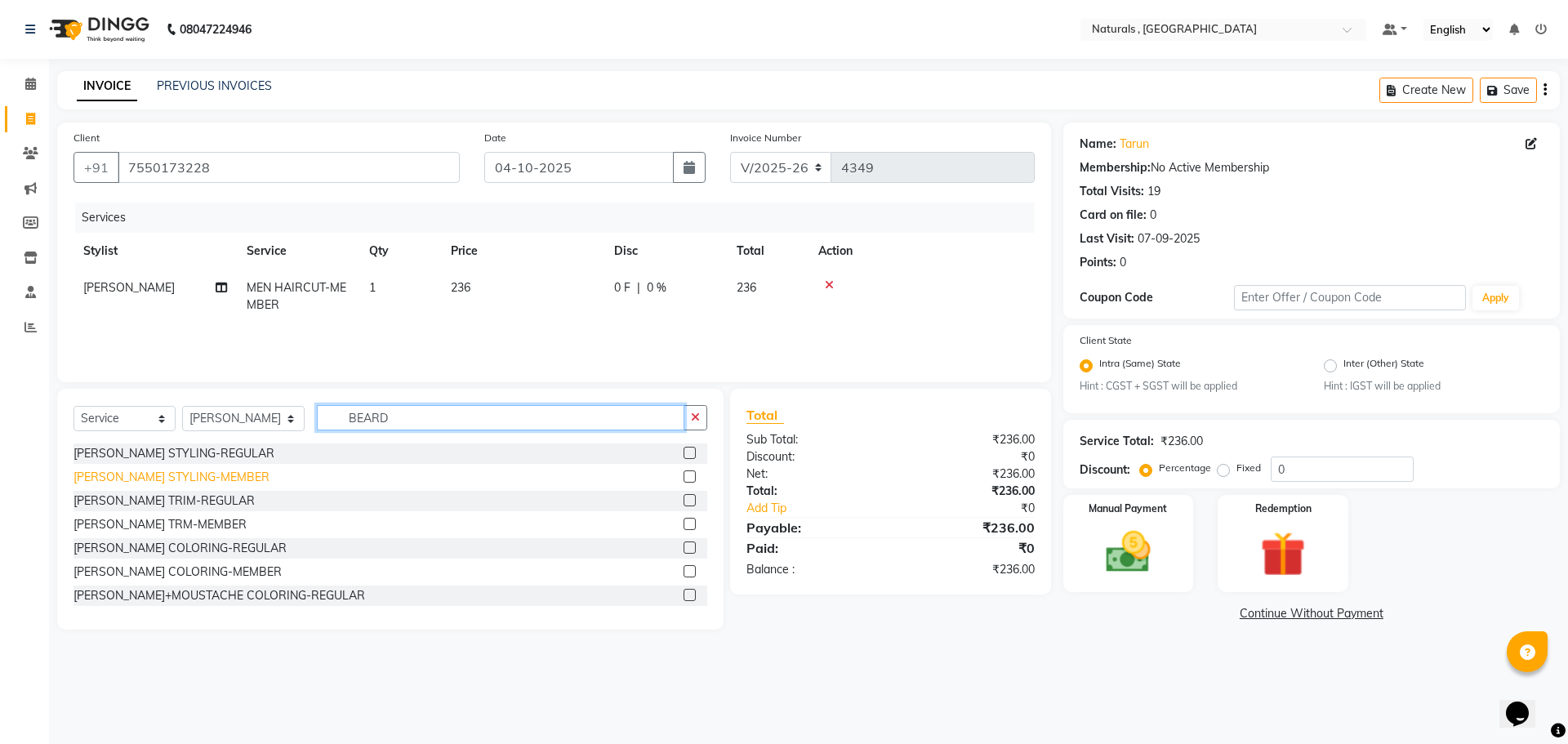
type input "BEARD"
click at [149, 473] on div "[PERSON_NAME] STYLING-MEMBER" at bounding box center [171, 477] width 196 height 17
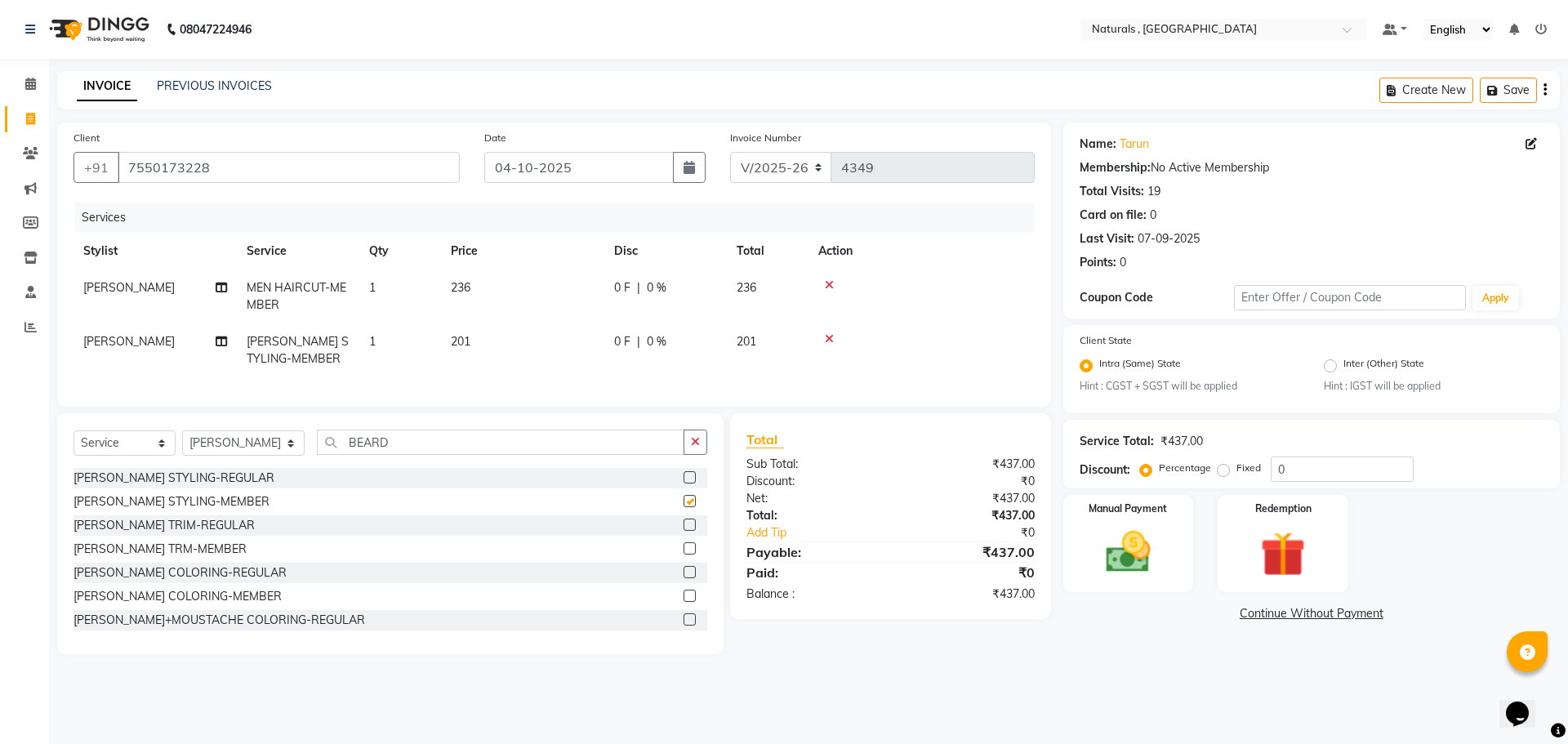
checkbox input "false"
click at [434, 455] on input "BEARD" at bounding box center [500, 441] width 368 height 26
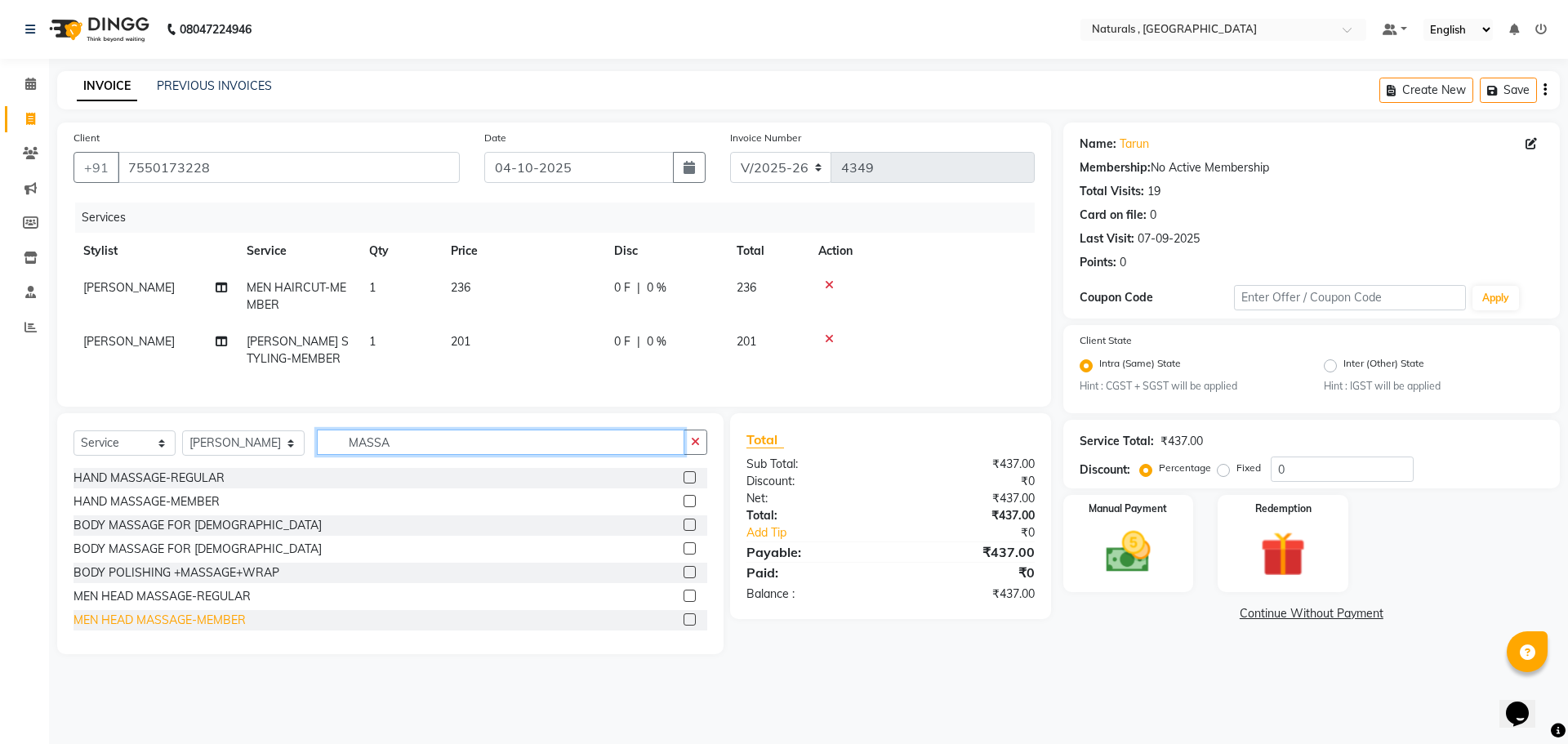
type input "MASSA"
click at [135, 629] on div "MEN HEAD MASSAGE-MEMBER" at bounding box center [160, 620] width 172 height 17
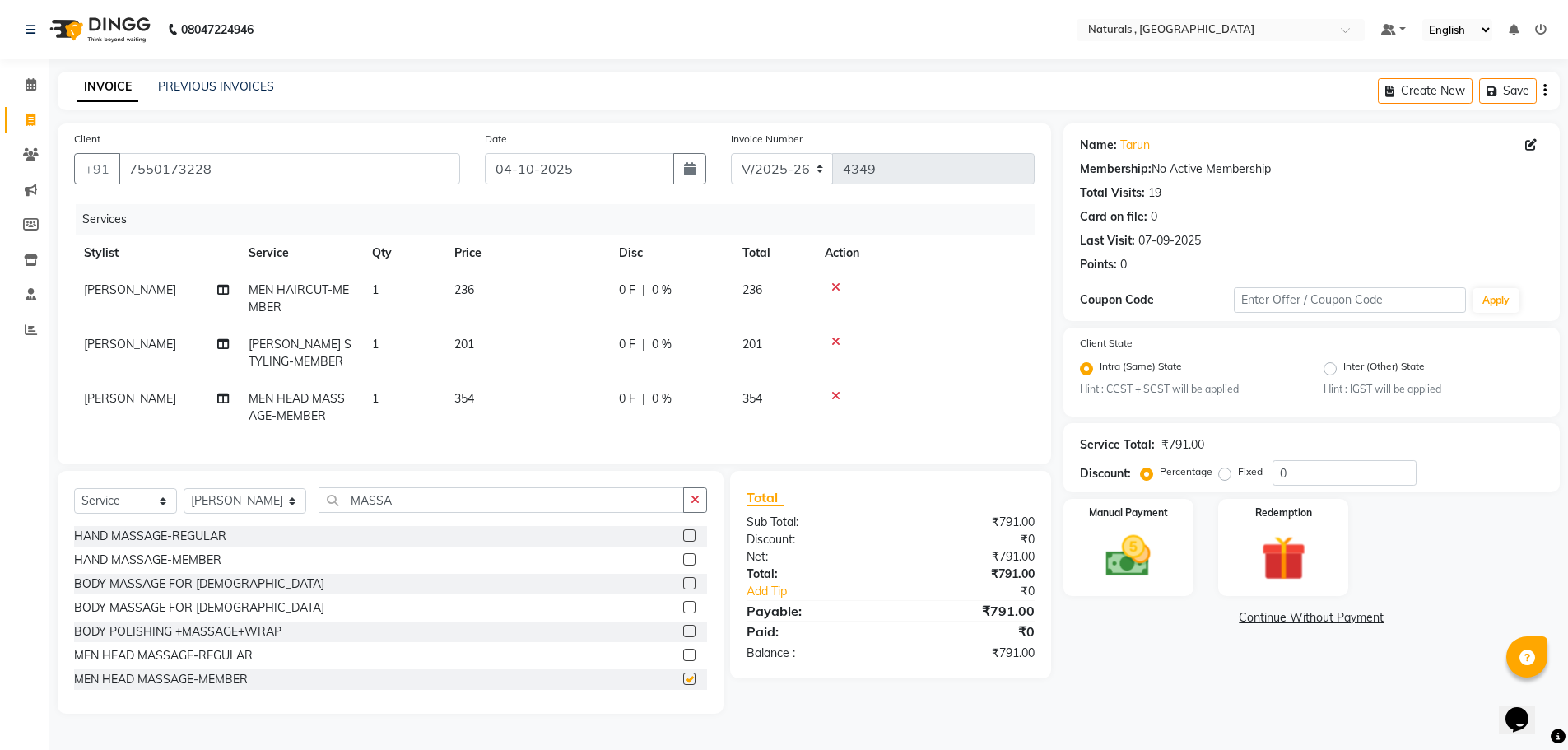
checkbox input "false"
click at [477, 393] on td "354" at bounding box center [526, 407] width 165 height 54
select select "78703"
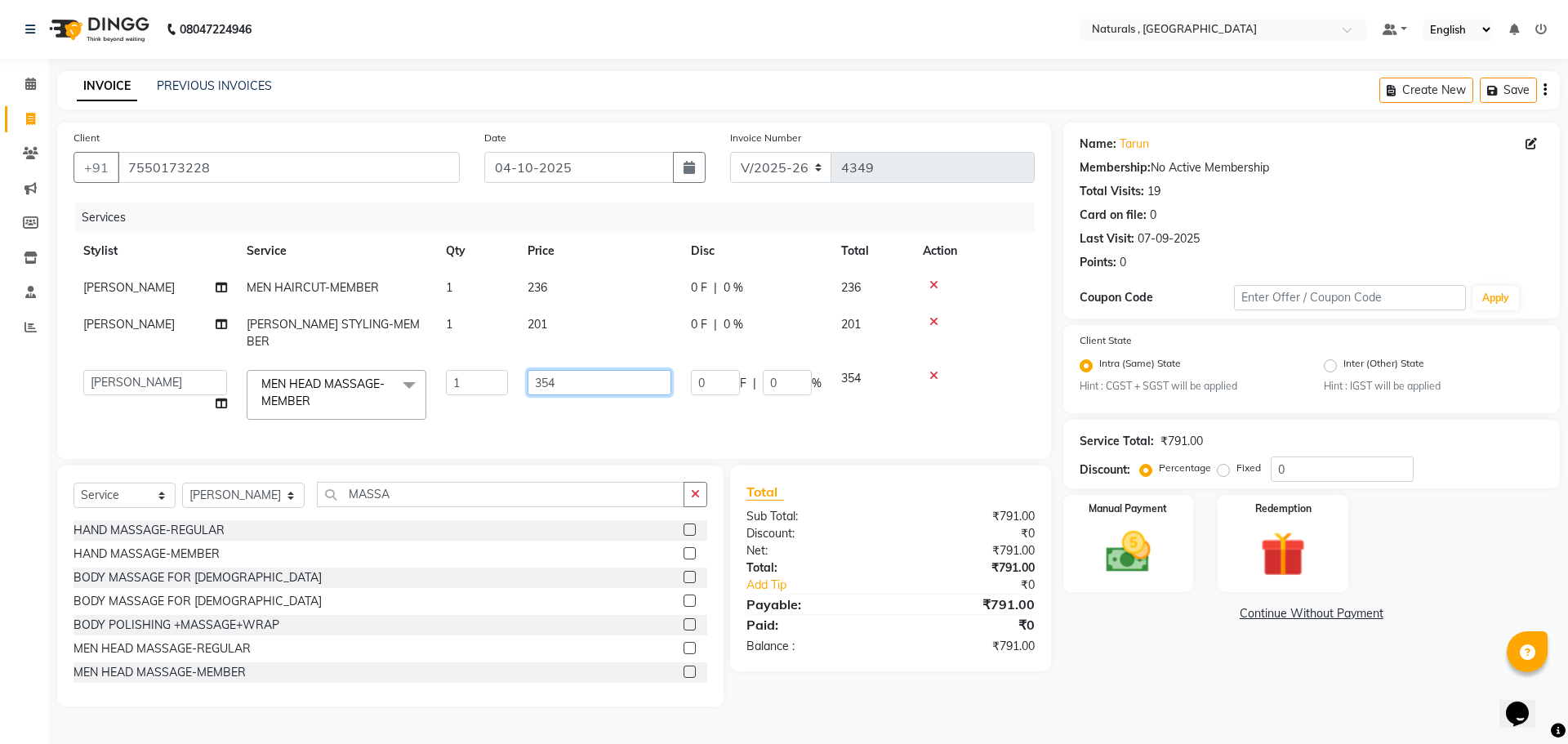
click at [589, 370] on input "354" at bounding box center [600, 382] width 144 height 26
type input "3"
type input "413"
click at [1147, 668] on div "Name: Tarun Membership: No Active Membership Total Visits: 19 Card on file: 0 L…" at bounding box center [1317, 414] width 509 height 583
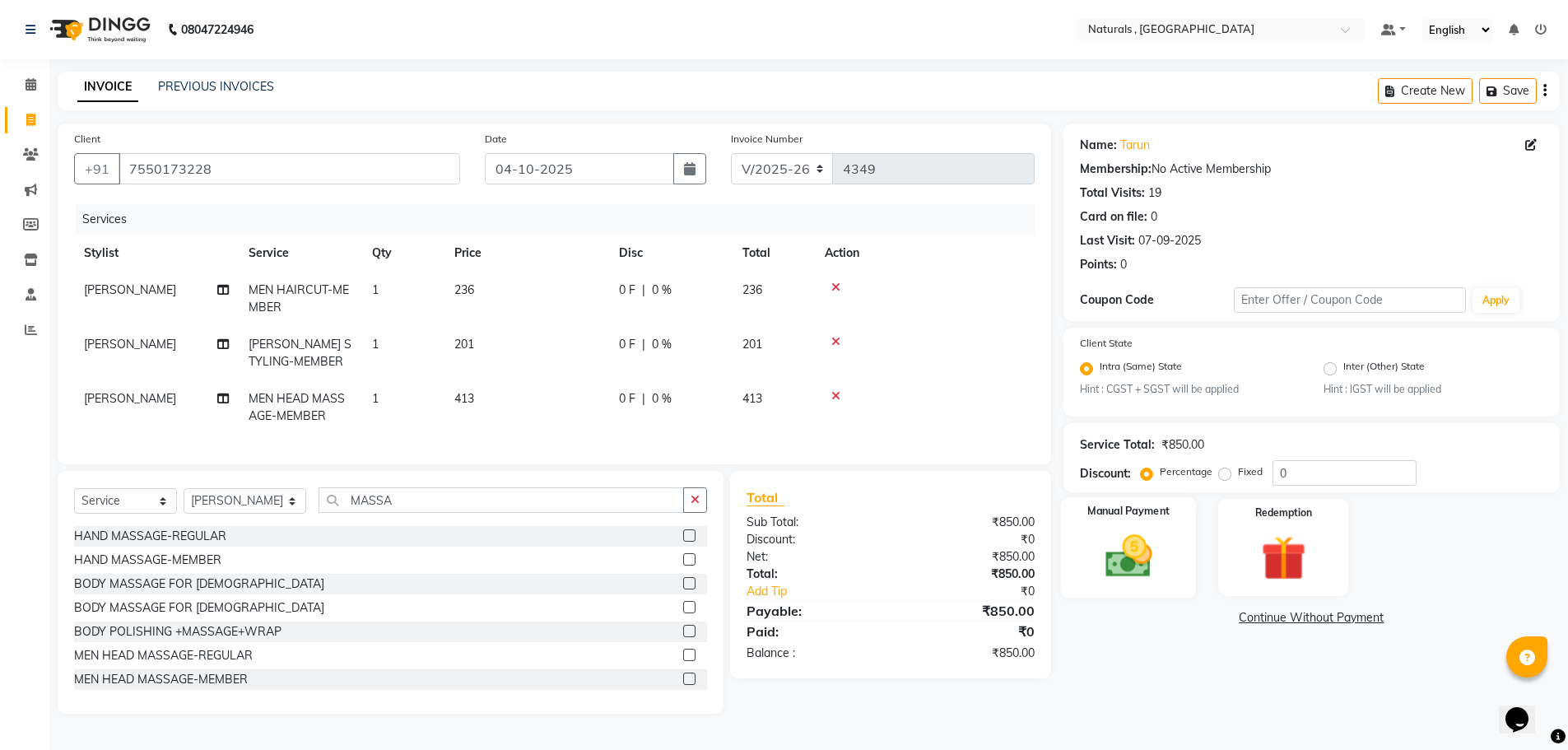
click at [1143, 541] on img at bounding box center [1128, 557] width 75 height 53
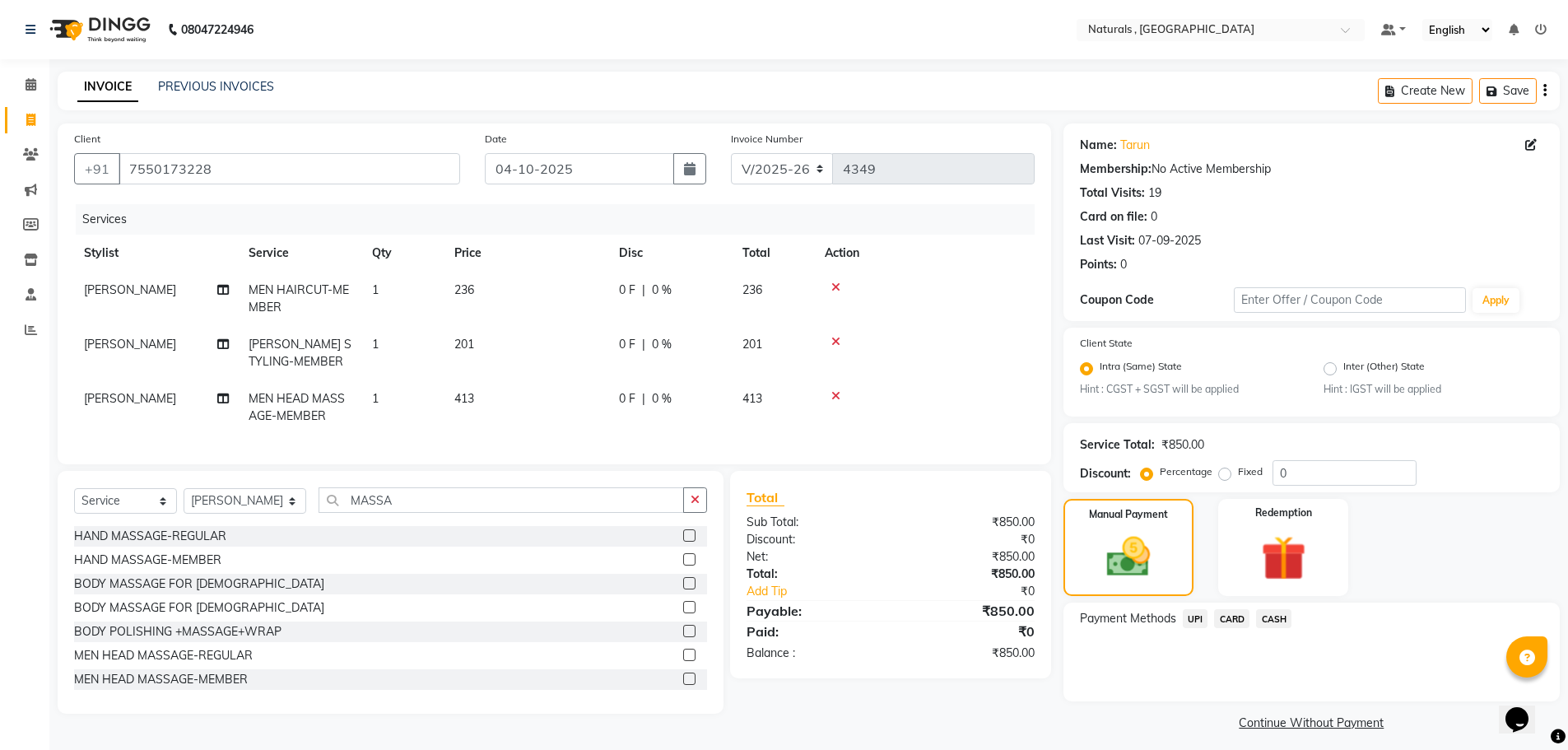
click at [1275, 619] on span "CASH" at bounding box center [1273, 618] width 35 height 19
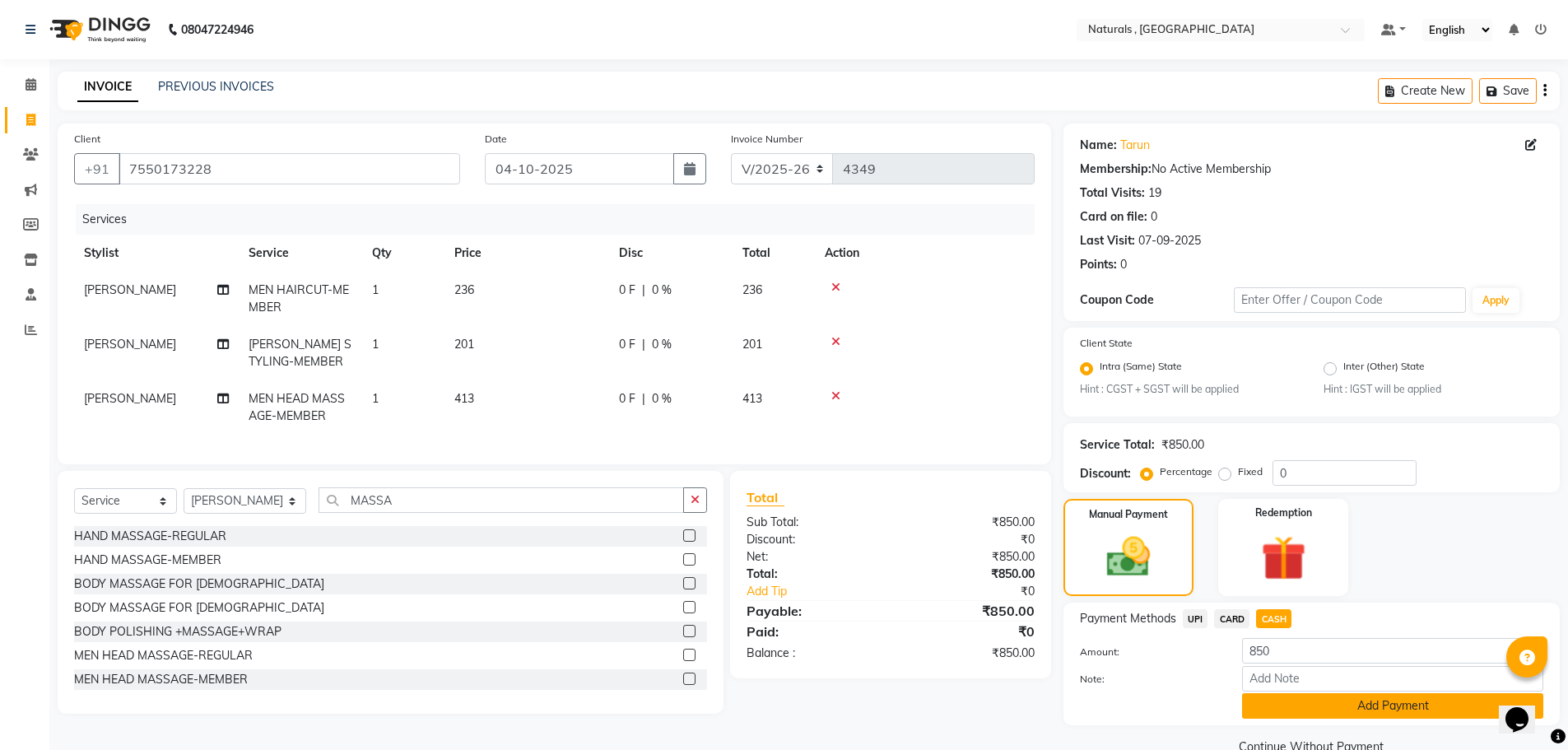
click at [1334, 708] on button "Add Payment" at bounding box center [1393, 705] width 301 height 26
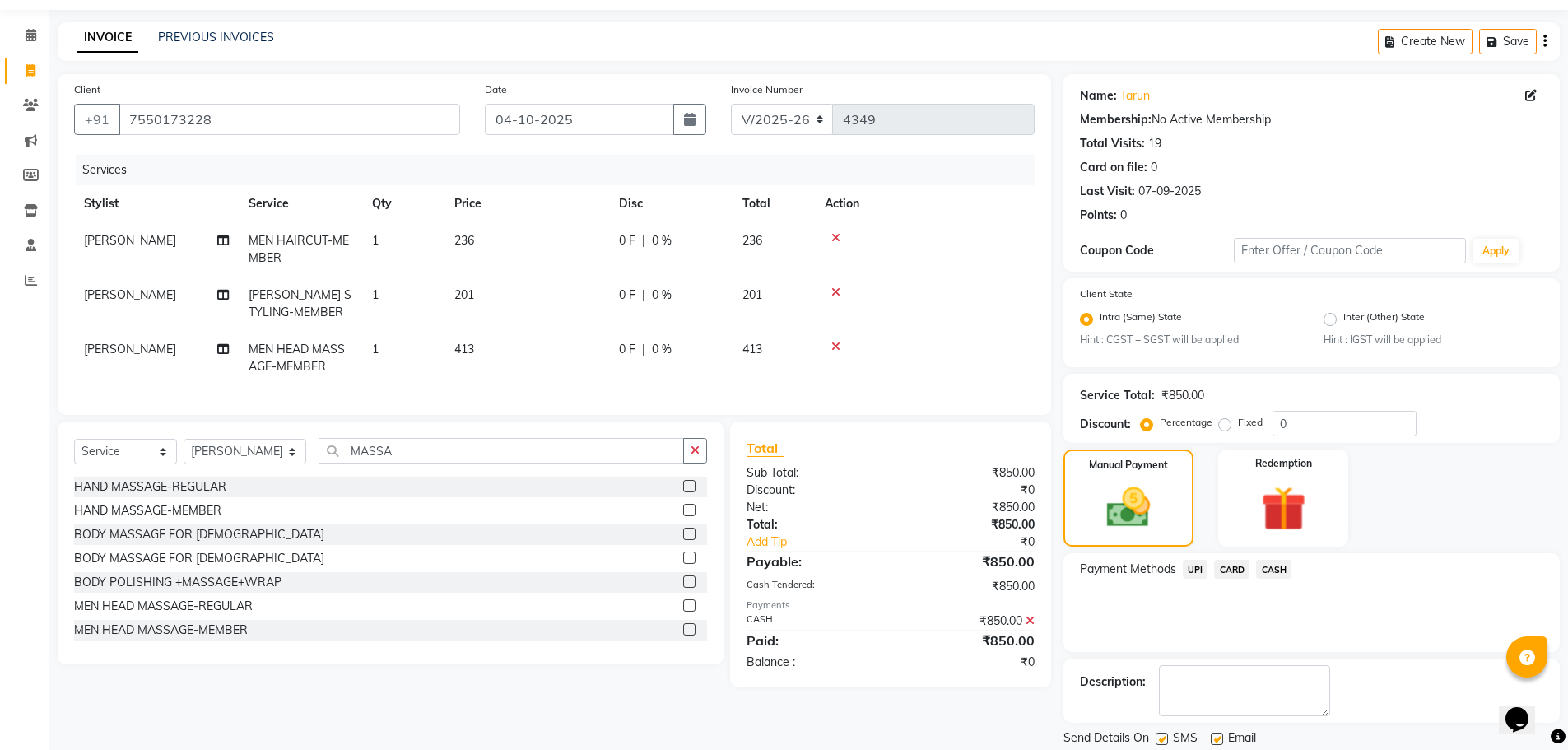
scroll to position [103, 0]
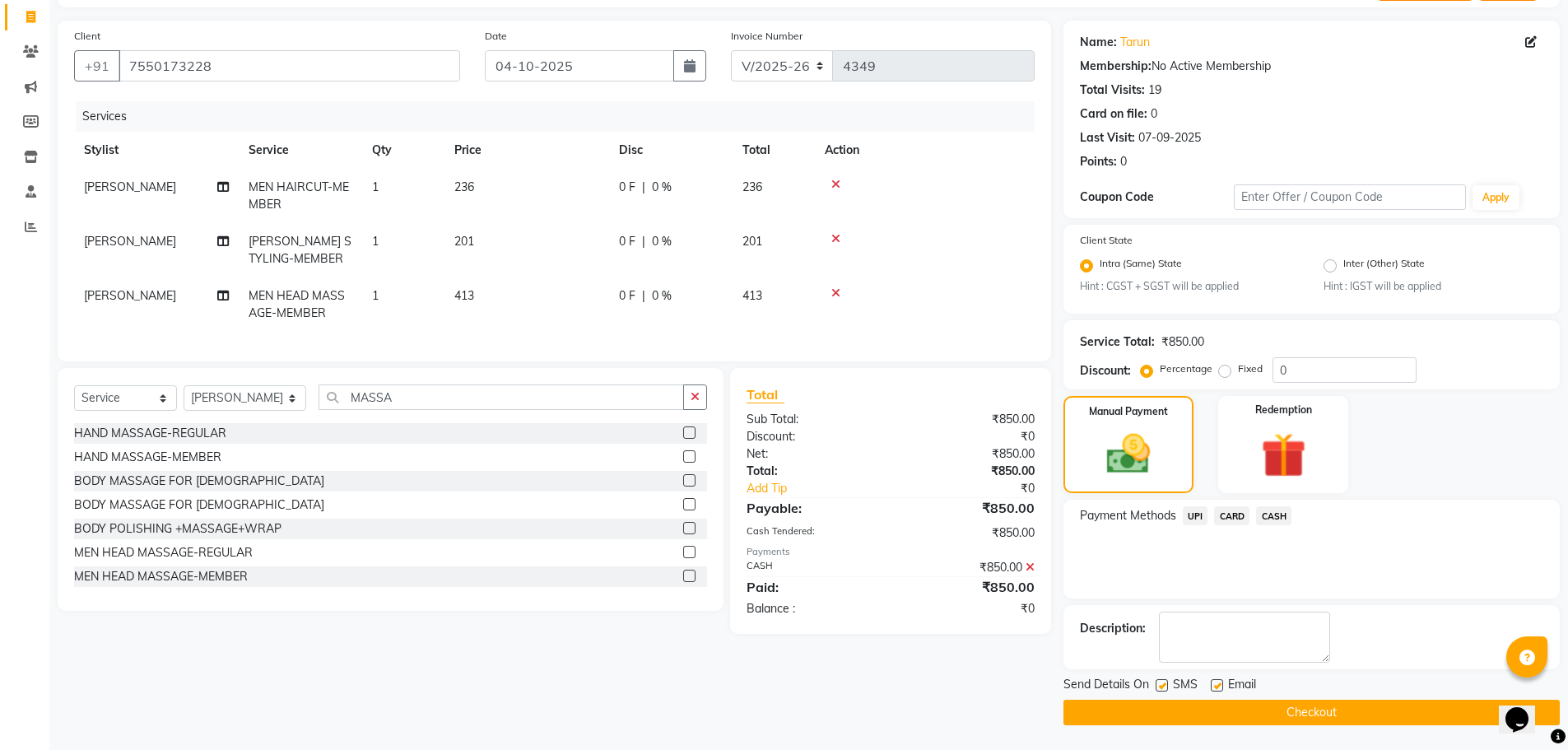
click at [1334, 708] on button "Checkout" at bounding box center [1312, 712] width 497 height 26
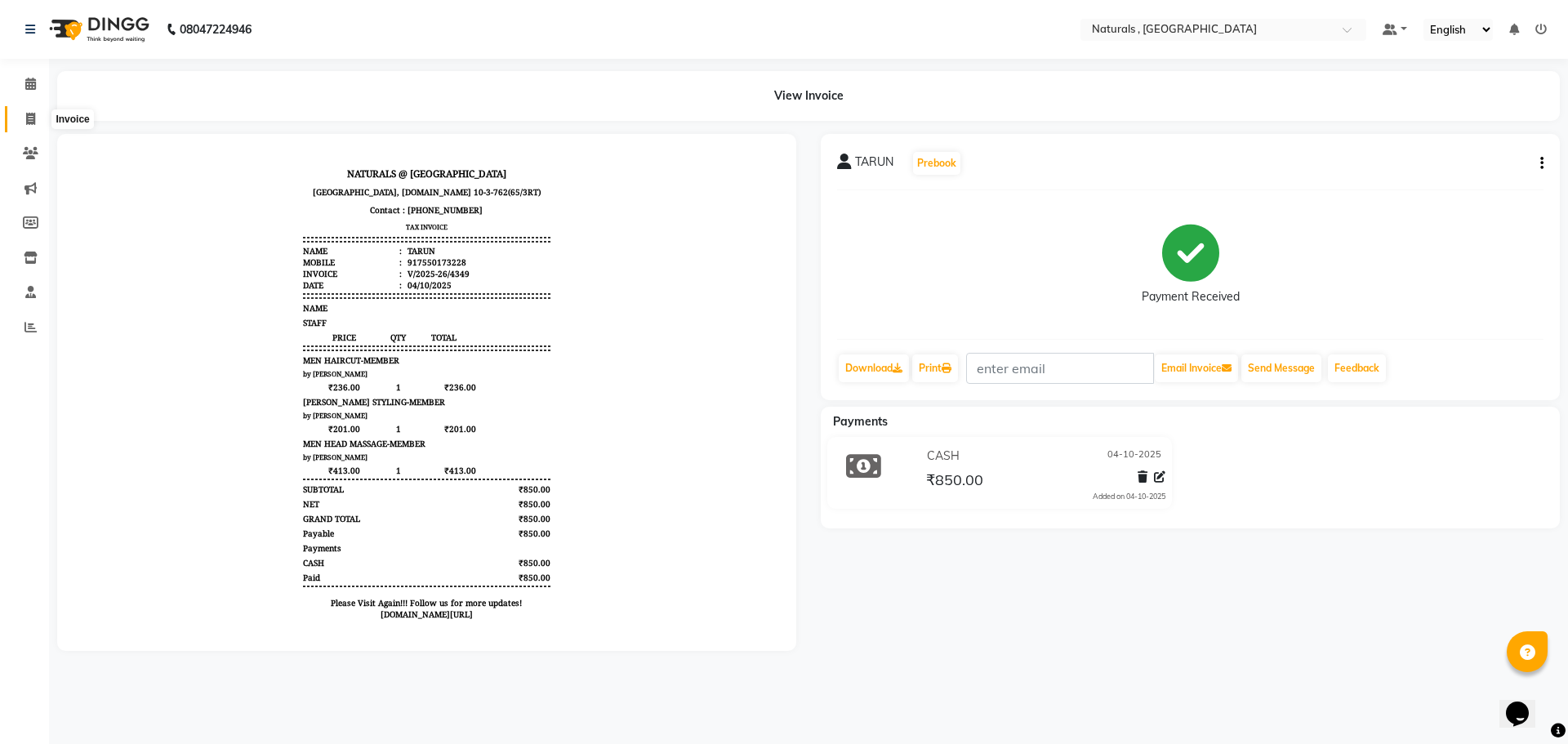
click at [36, 117] on span at bounding box center [30, 120] width 28 height 19
select select "5818"
select select "service"
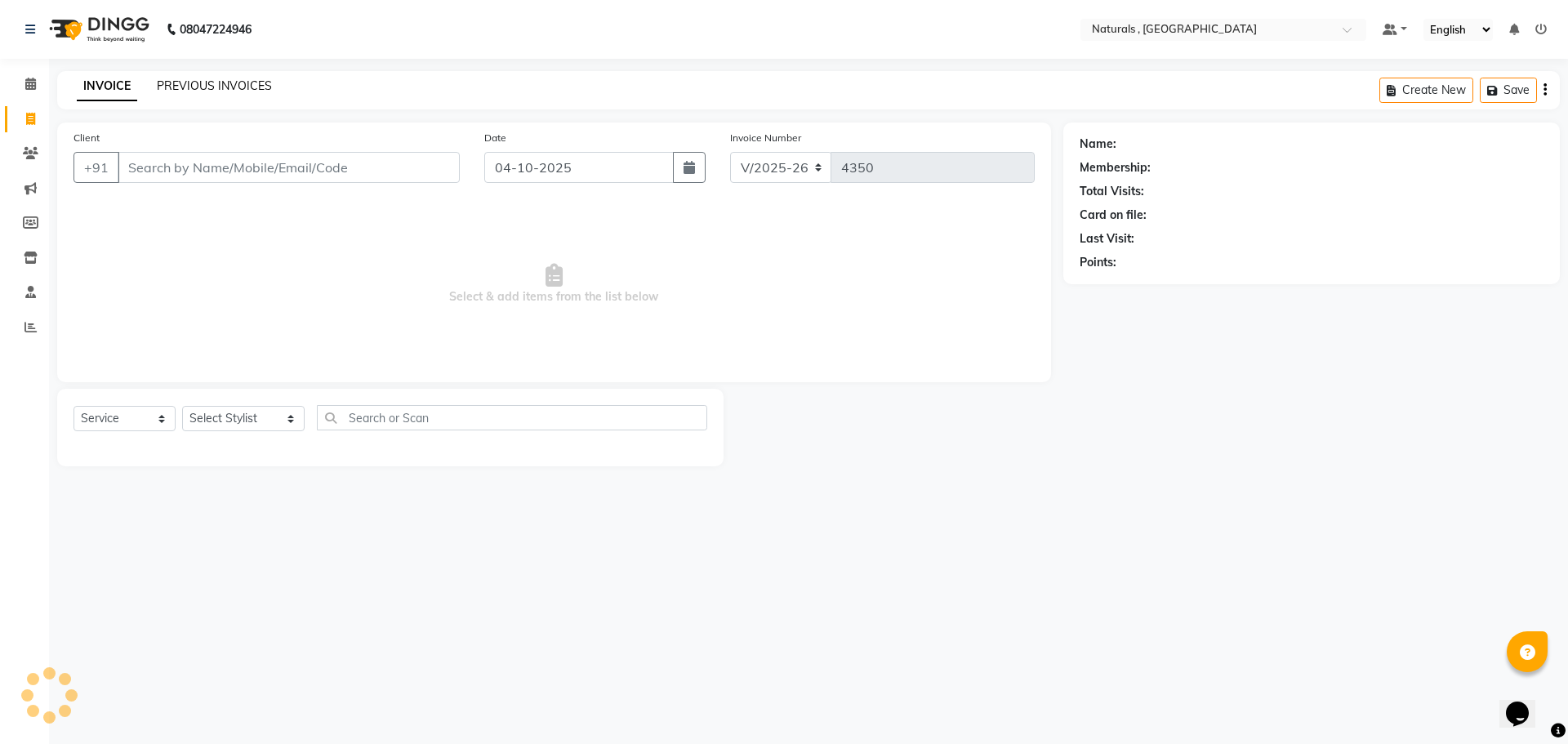
click at [225, 89] on link "PREVIOUS INVOICES" at bounding box center [215, 86] width 115 height 15
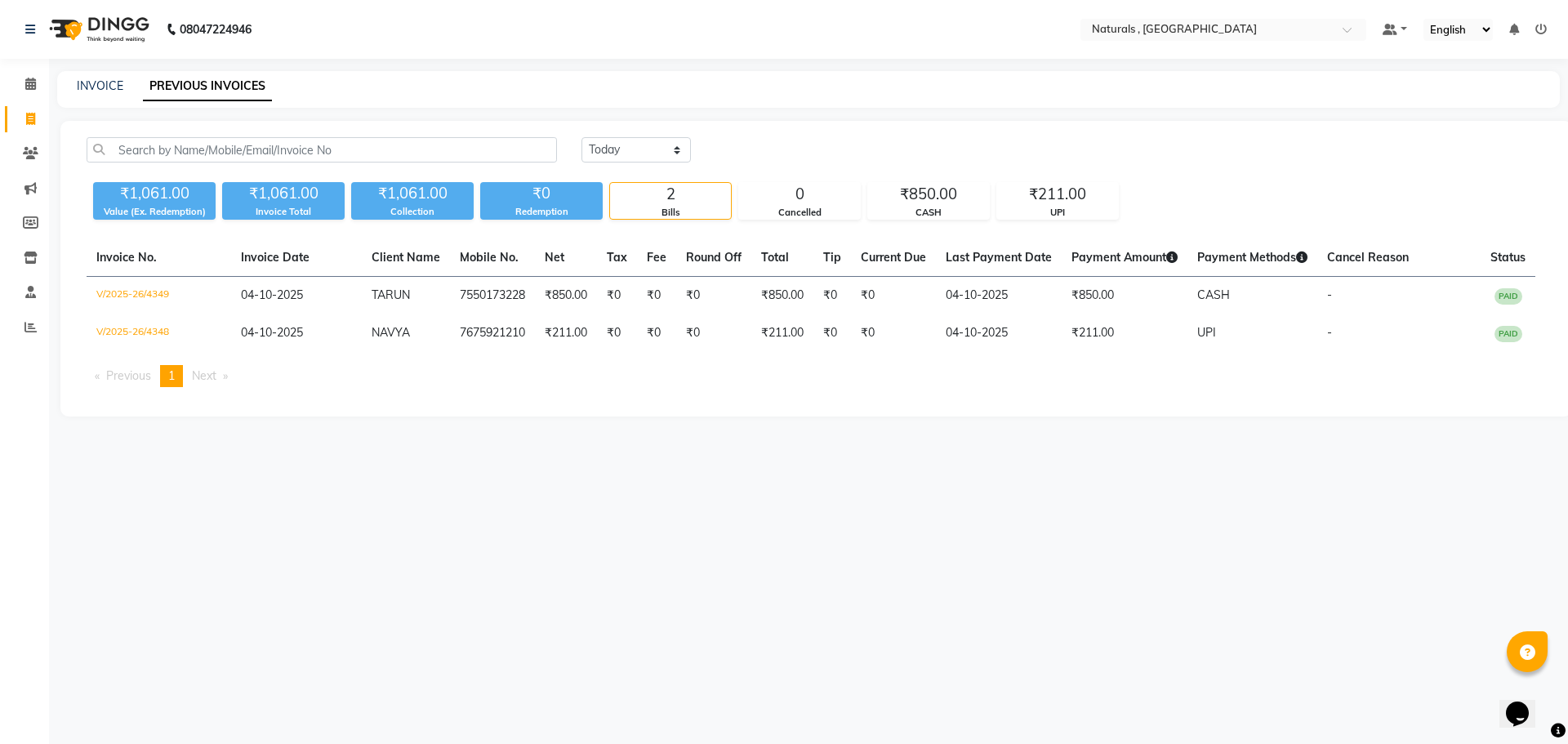
click at [1104, 690] on div "08047224946 Select Location × Naturals , Vijay Nagar Colony Default Panel My Pa…" at bounding box center [784, 372] width 1568 height 744
click at [924, 521] on div "08047224946 Select Location × Naturals , Vijay Nagar Colony Default Panel My Pa…" at bounding box center [784, 372] width 1568 height 744
click at [107, 85] on link "INVOICE" at bounding box center [99, 86] width 46 height 15
select select "5818"
select select "service"
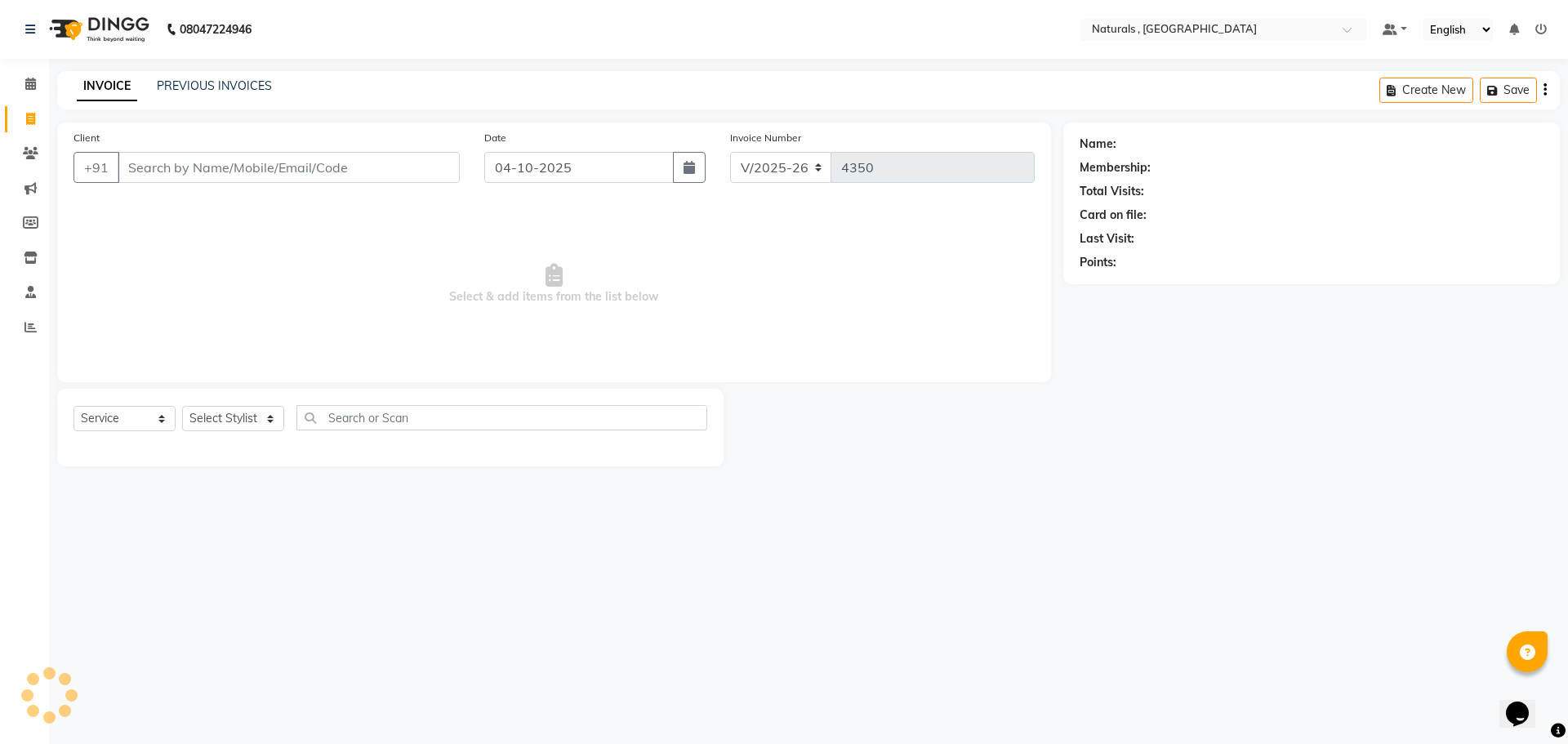
click at [206, 160] on input "Client" at bounding box center [288, 167] width 342 height 31
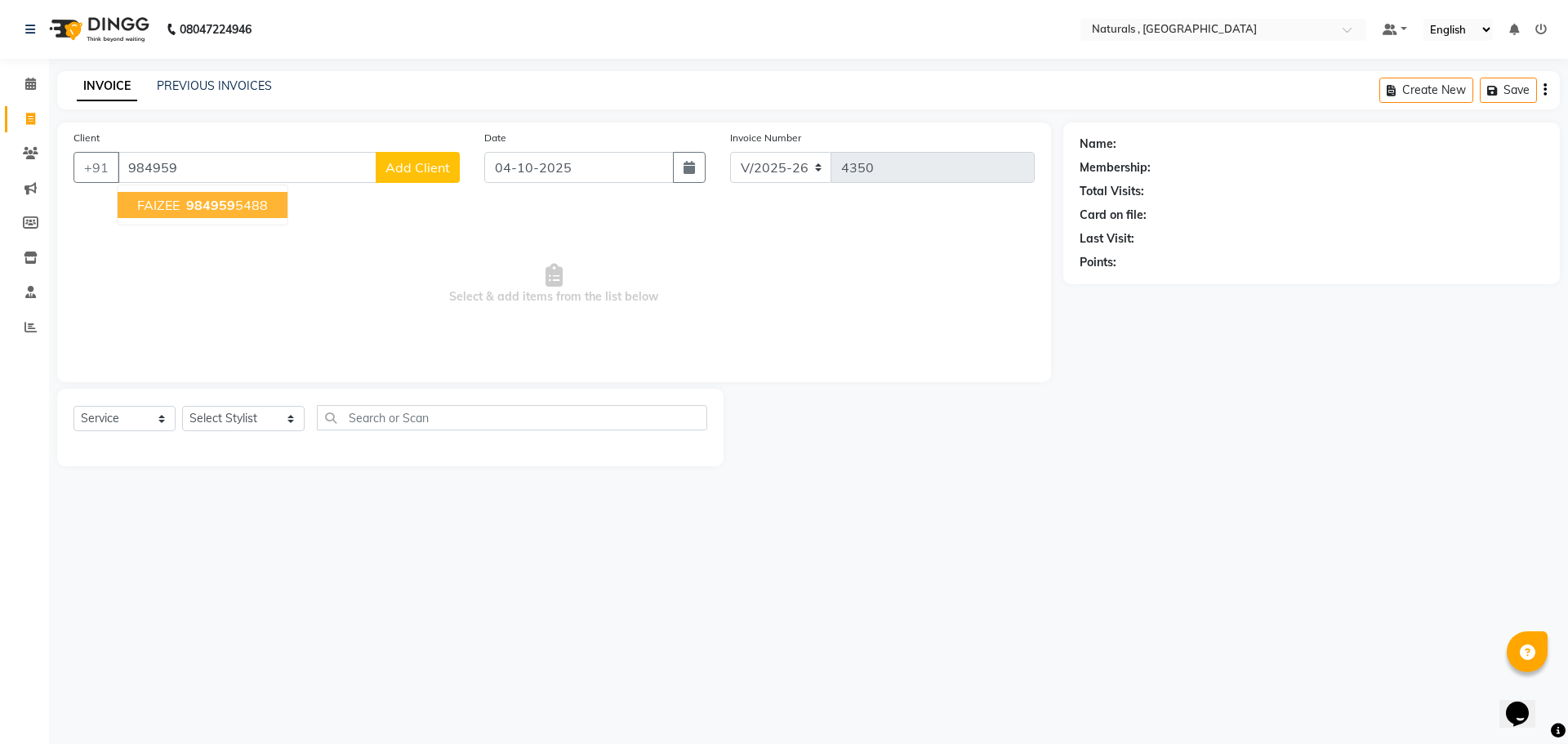
click at [230, 213] on span "984959" at bounding box center [211, 204] width 49 height 16
type input "9849595488"
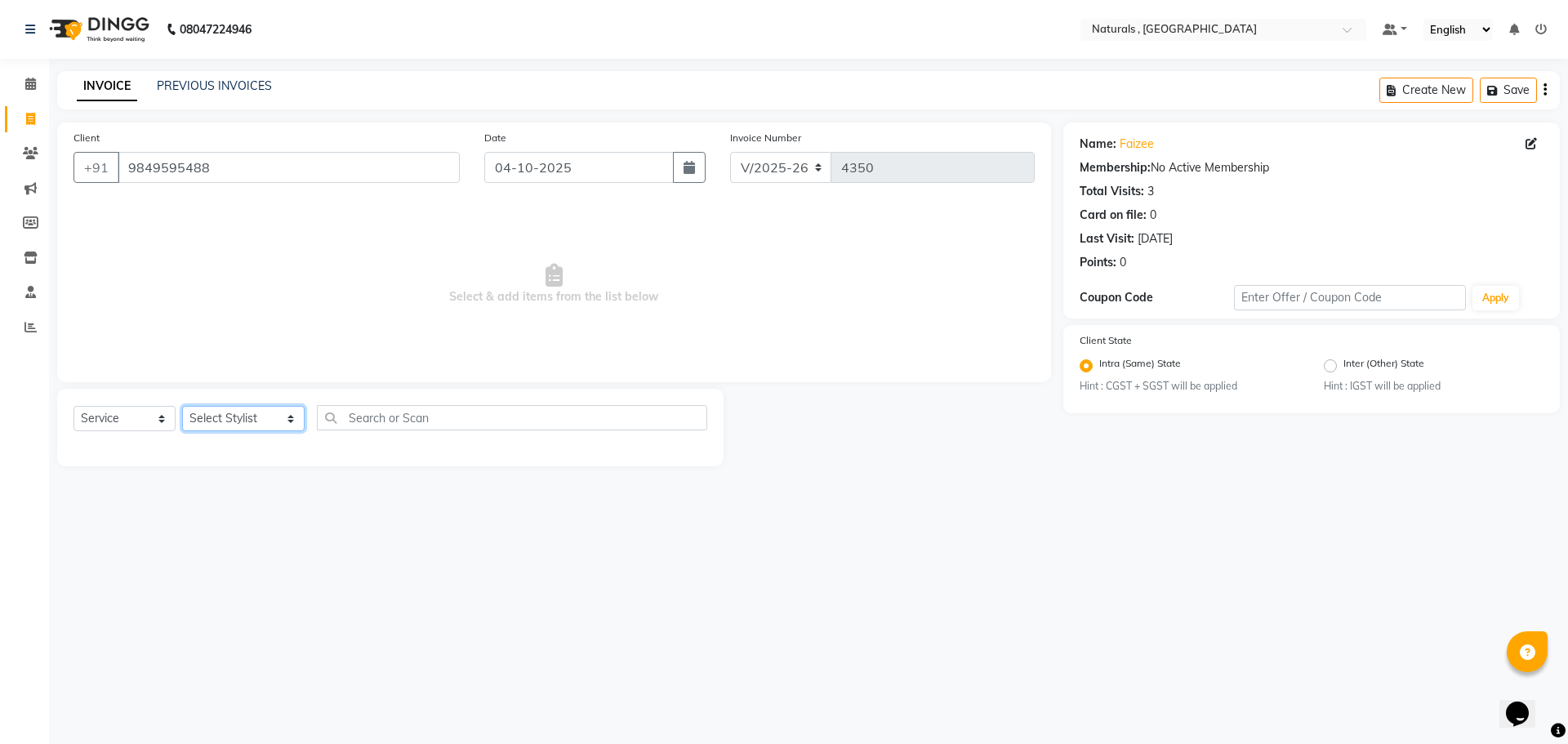
click at [266, 419] on select "Select Stylist ASFIYA (L-3) BHAGYA SHREE GM [PERSON_NAME] (L-2) [PERSON_NAME] (…" at bounding box center [244, 418] width 123 height 26
select select "57907"
click at [183, 406] on select "Select Stylist ASFIYA (L-3) BHAGYA SHREE GM [PERSON_NAME] (L-2) [PERSON_NAME] (…" at bounding box center [244, 418] width 123 height 26
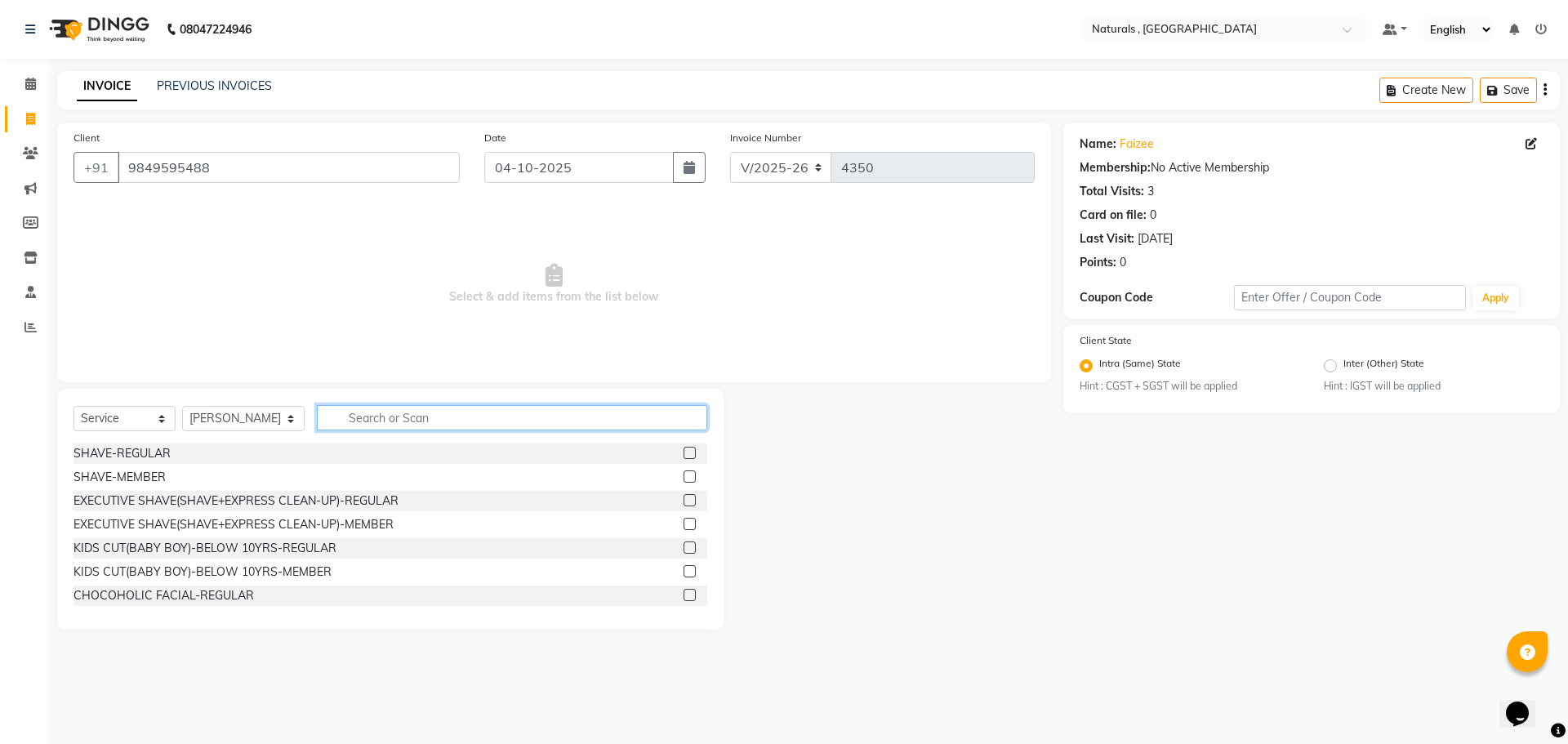
click at [487, 416] on input "text" at bounding box center [513, 417] width 392 height 26
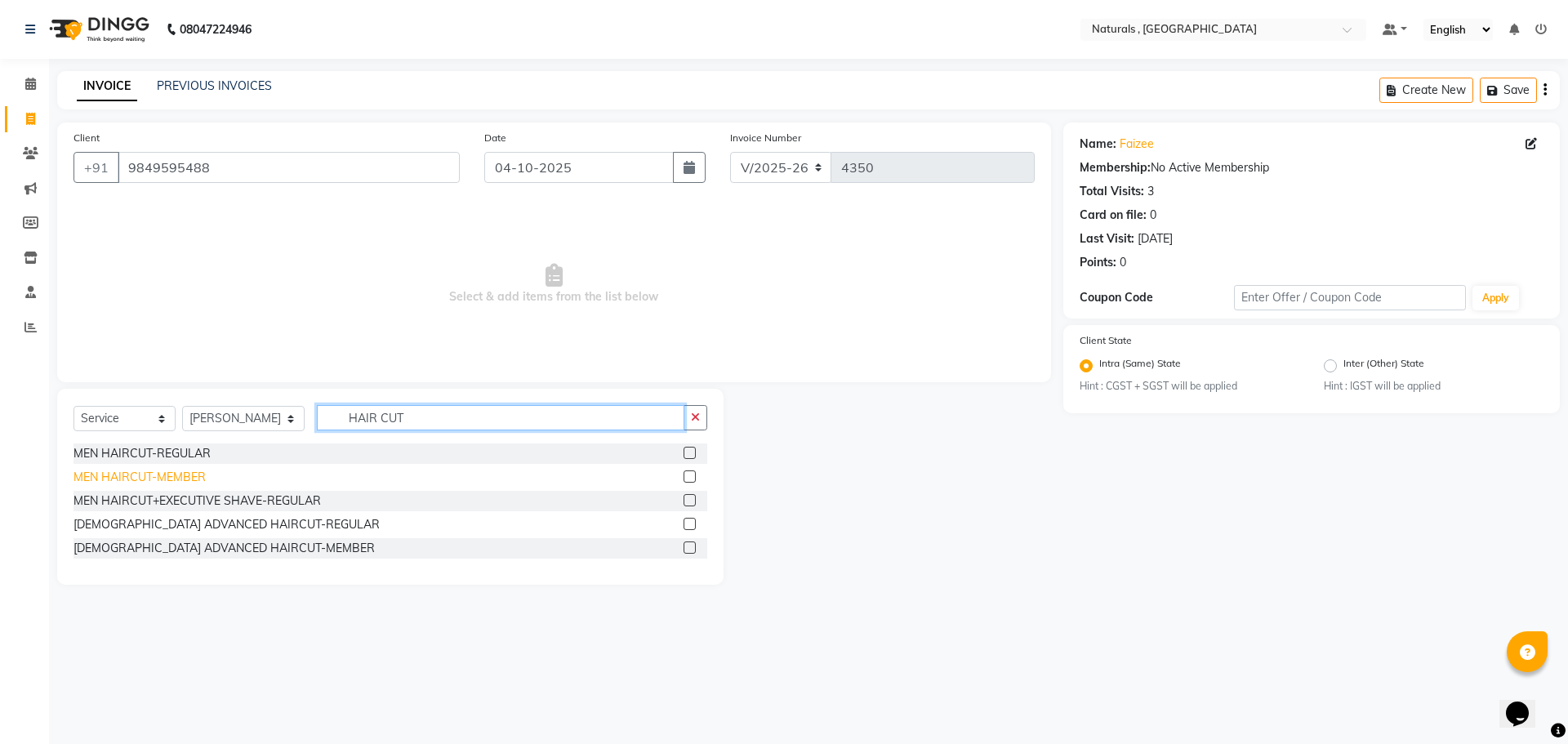
type input "HAIR CUT"
click at [182, 476] on div "MEN HAIRCUT-MEMBER" at bounding box center [140, 477] width 132 height 17
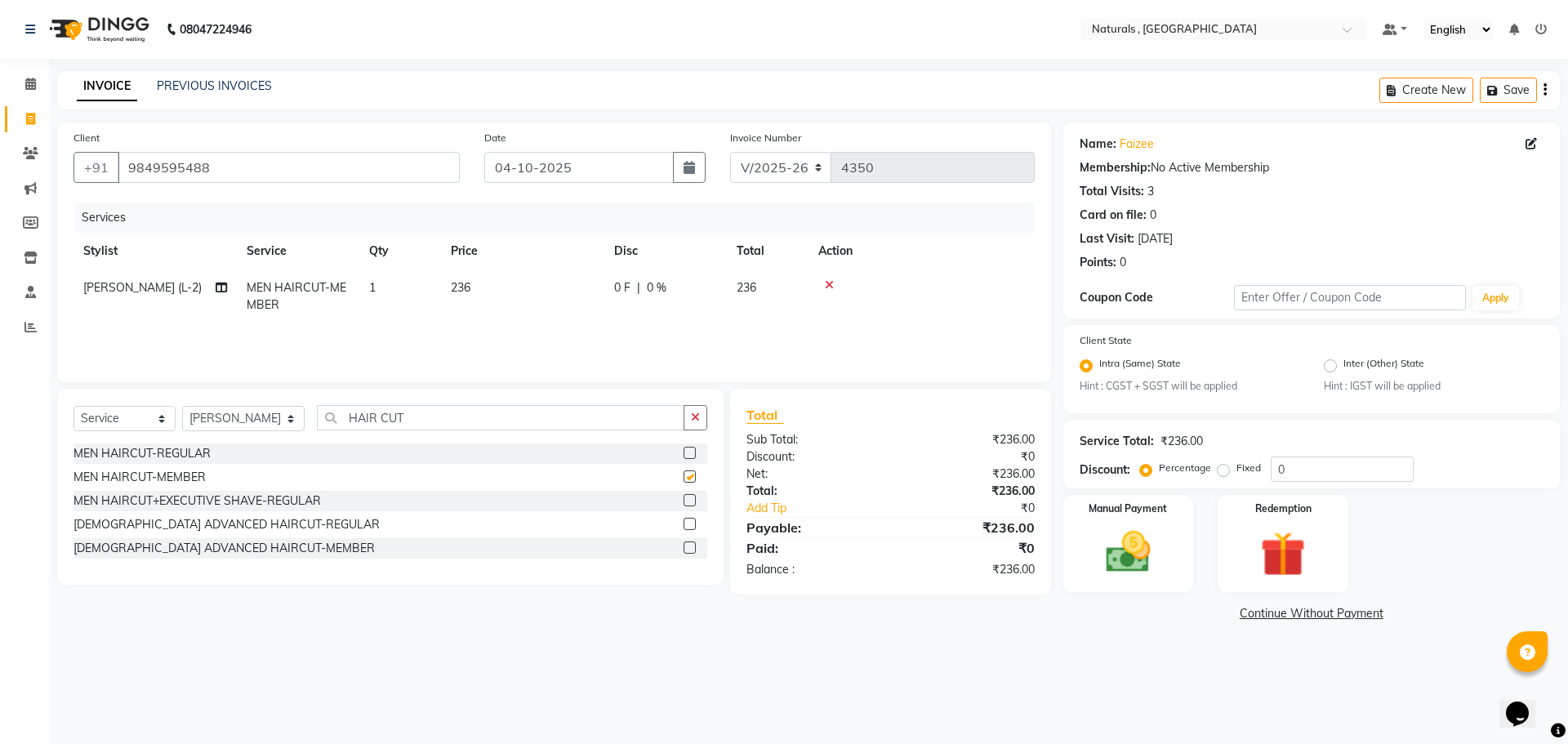
checkbox input "false"
click at [1139, 558] on img at bounding box center [1128, 552] width 76 height 54
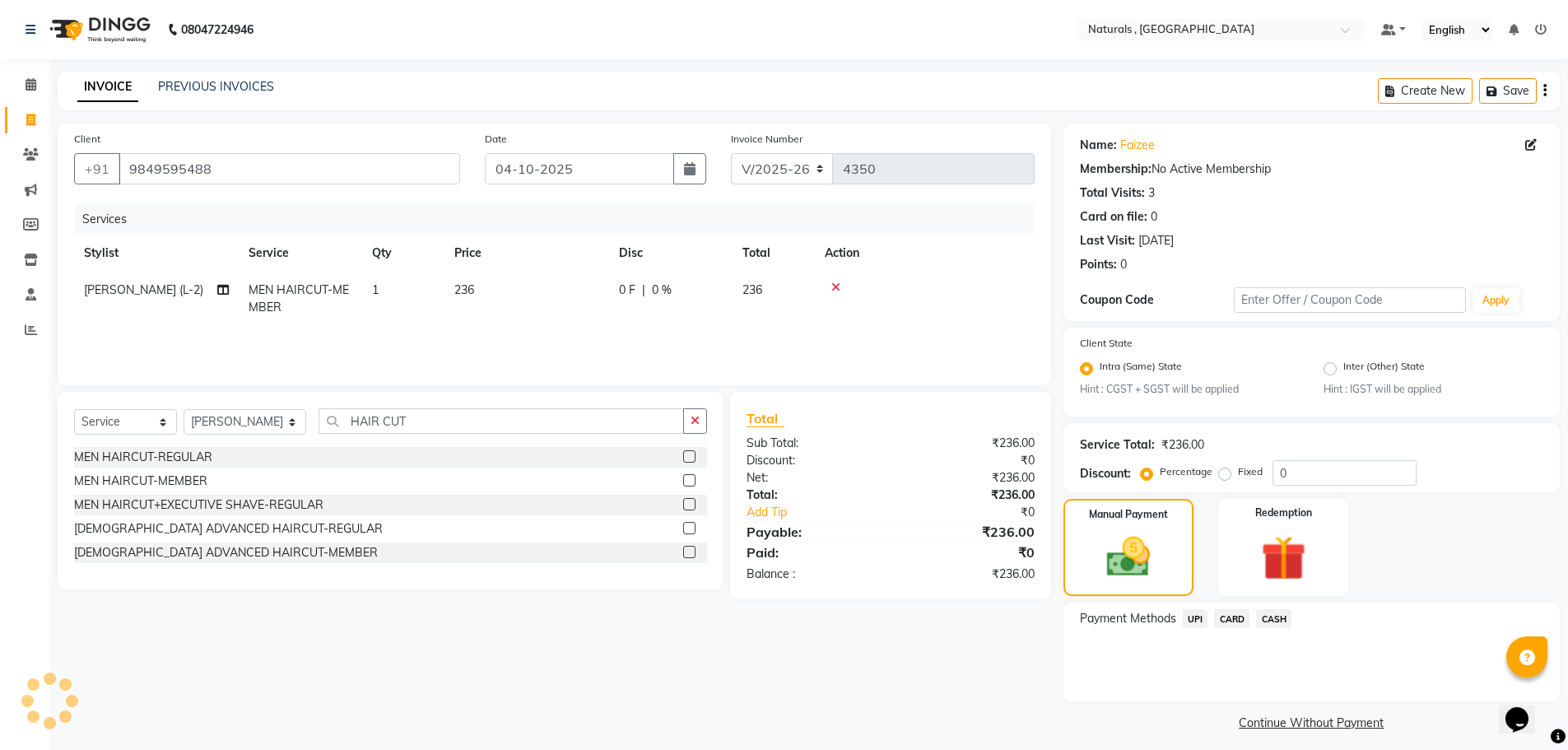
click at [1190, 621] on span "UPI" at bounding box center [1195, 618] width 26 height 19
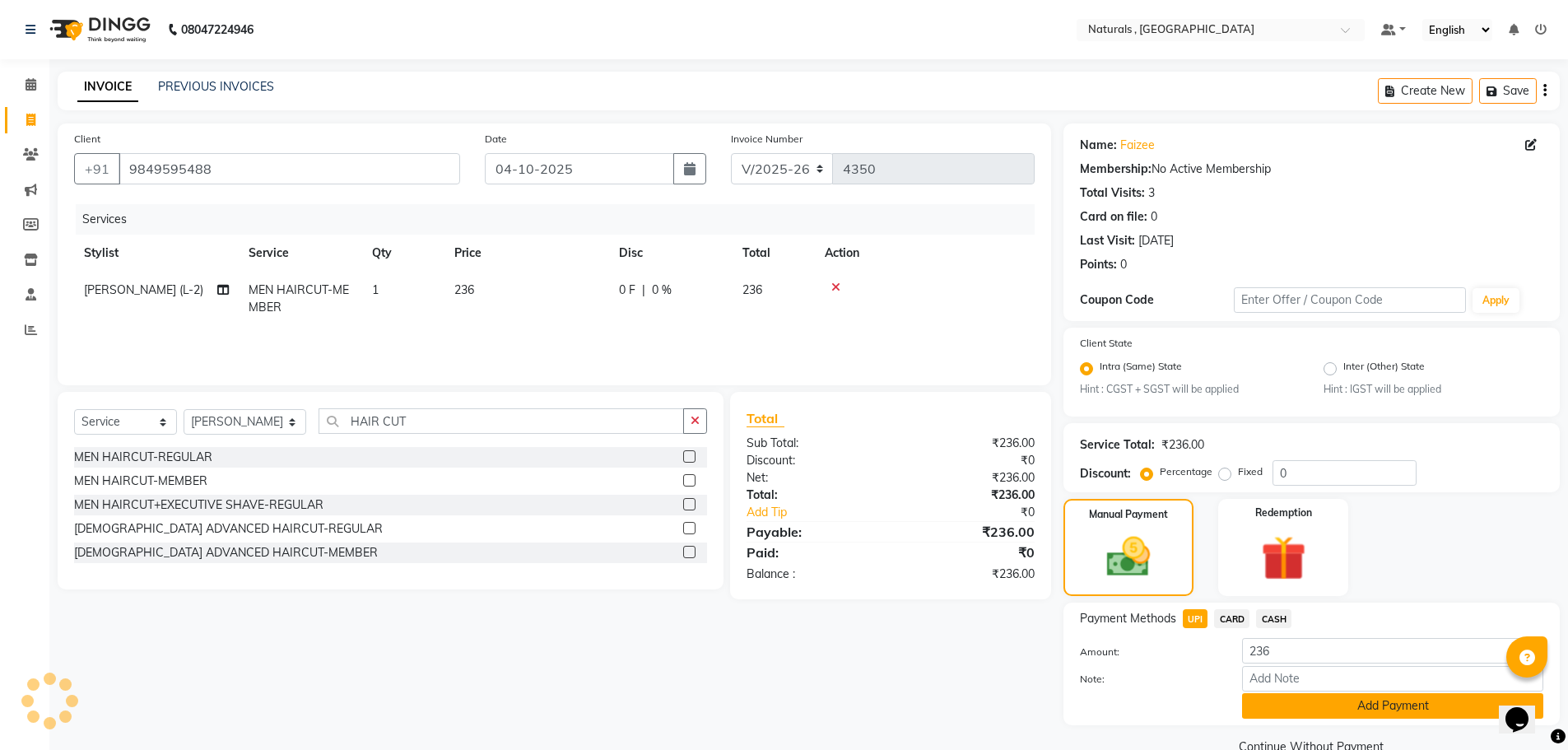
click at [1272, 700] on button "Add Payment" at bounding box center [1393, 705] width 301 height 26
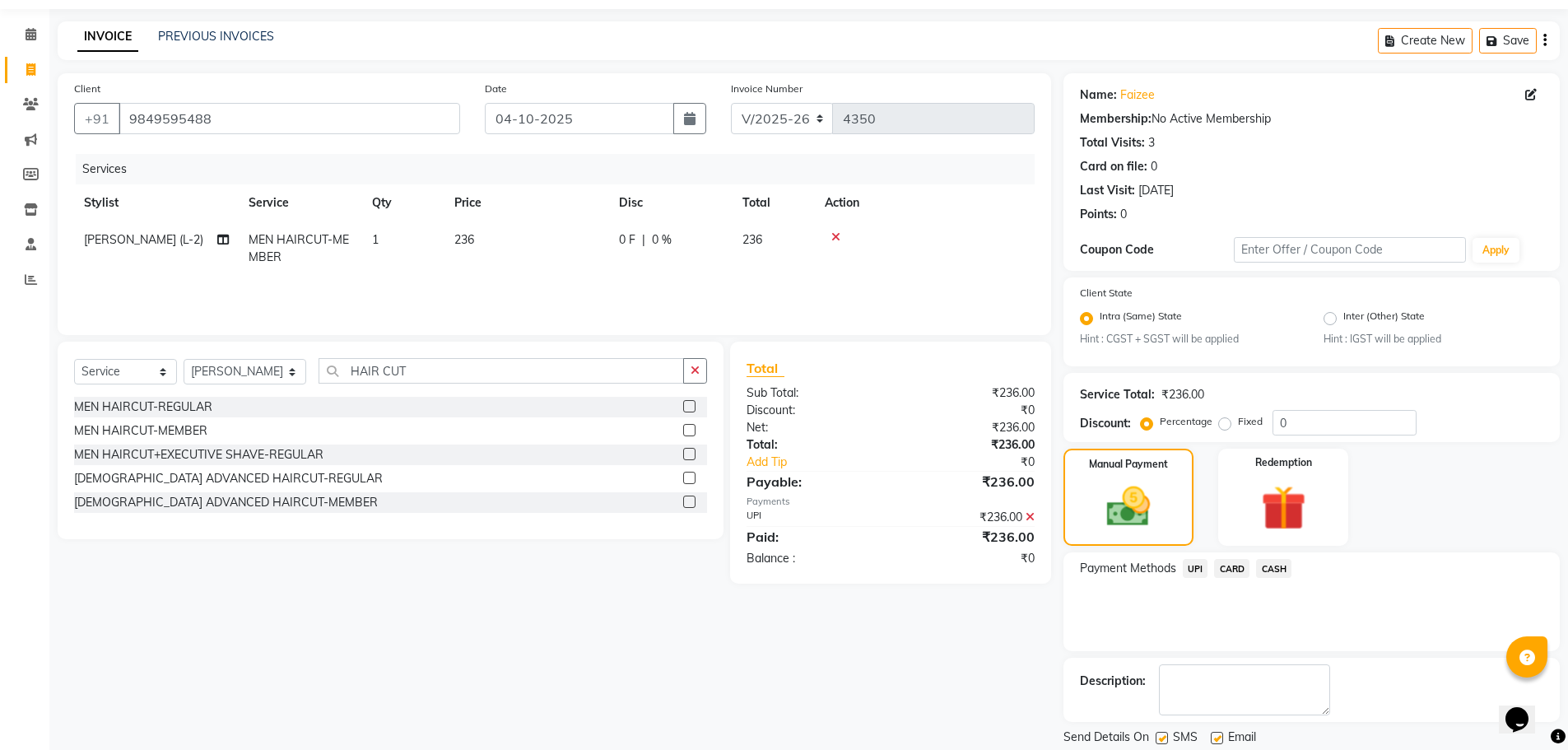
scroll to position [103, 0]
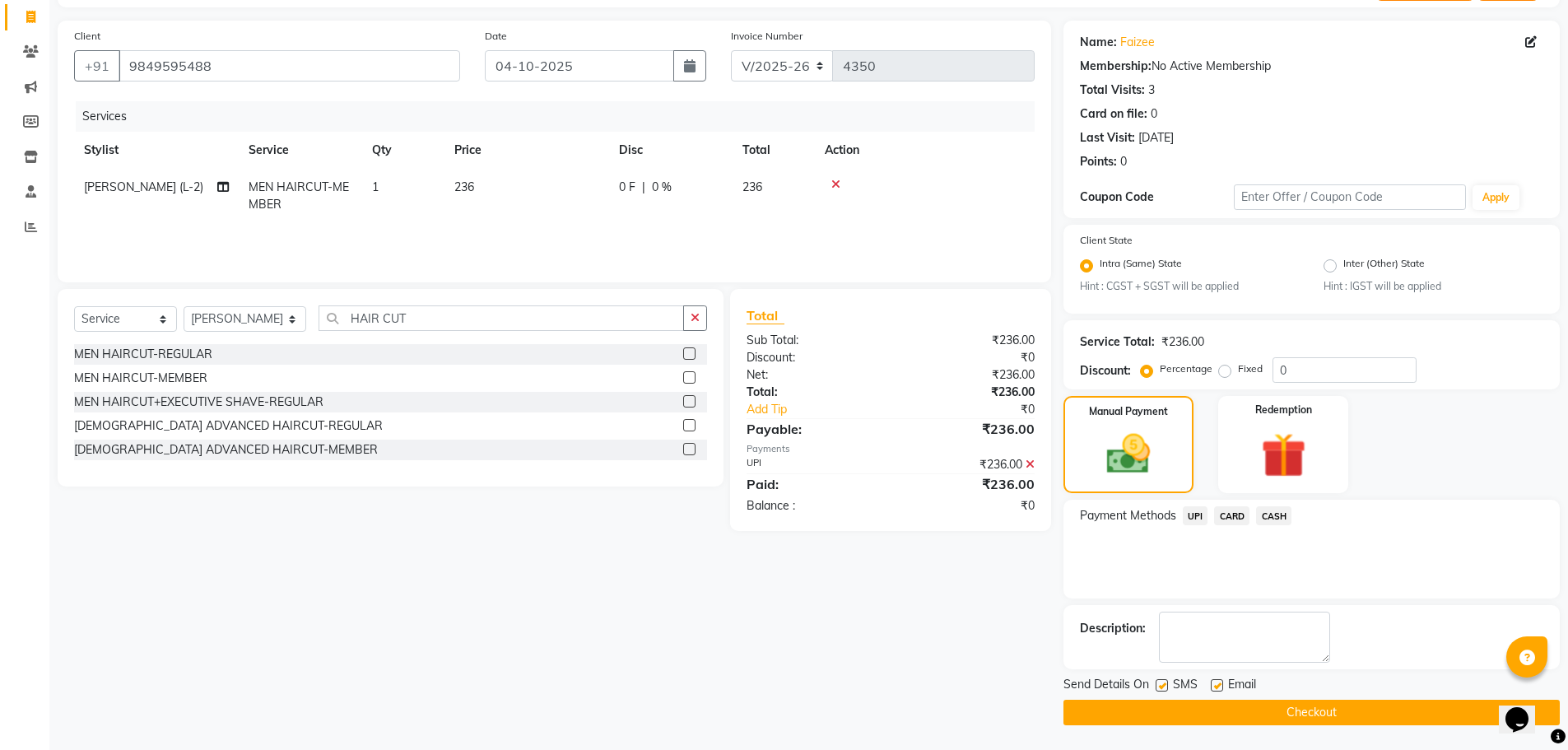
drag, startPoint x: 1275, startPoint y: 671, endPoint x: 1336, endPoint y: 681, distance: 61.8
click at [1310, 674] on div "Name: Faizee Membership: No Active Membership Total Visits: 3 Card on file: 0 L…" at bounding box center [1318, 373] width 509 height 704
click at [1312, 715] on button "Checkout" at bounding box center [1312, 712] width 497 height 26
